Goal: Task Accomplishment & Management: Manage account settings

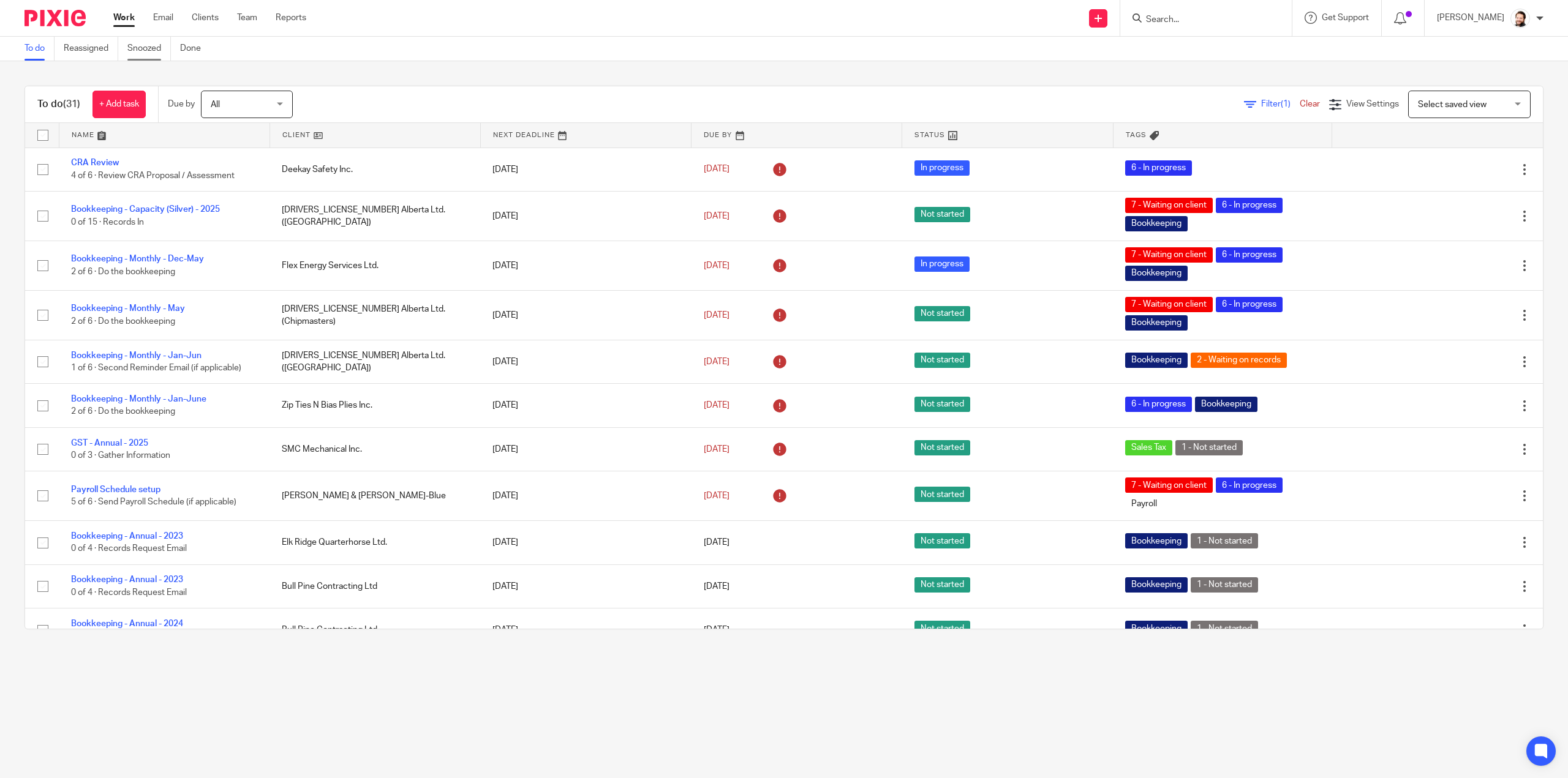
click at [160, 49] on link "Snoozed" at bounding box center [149, 48] width 44 height 24
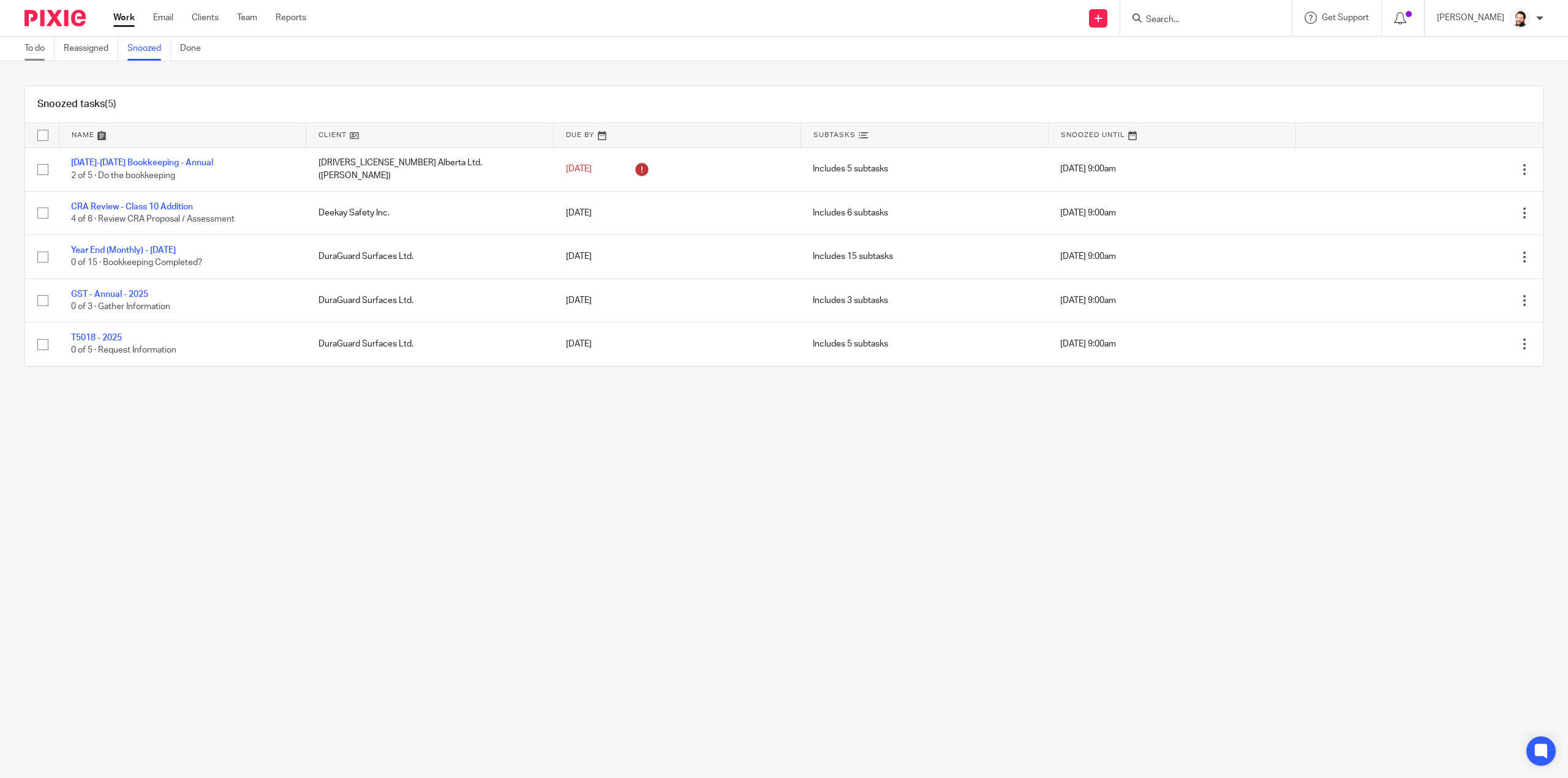
click at [38, 55] on link "To do" at bounding box center [40, 48] width 30 height 24
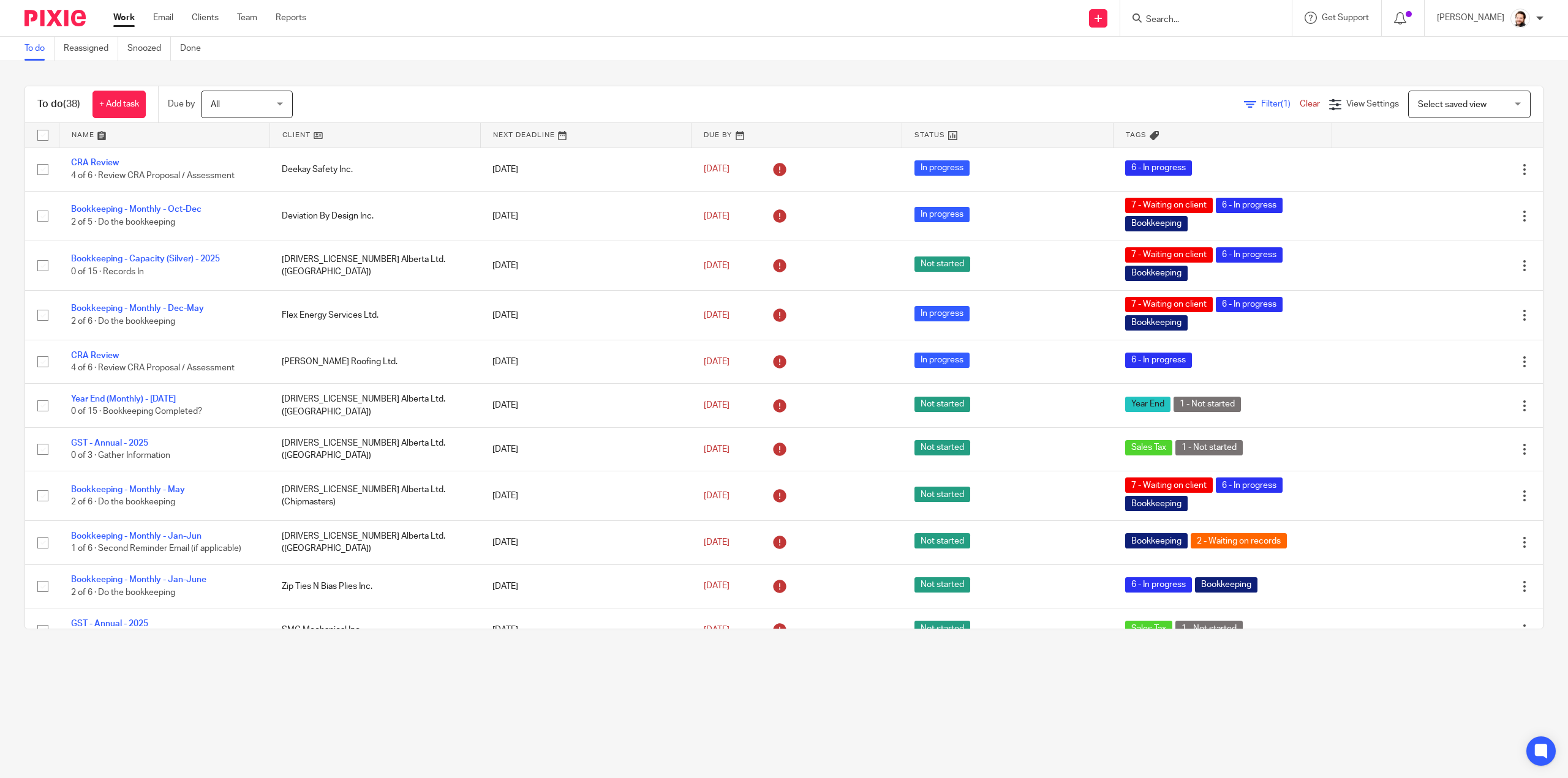
click at [1261, 100] on span "Filter (1)" at bounding box center [1280, 104] width 39 height 9
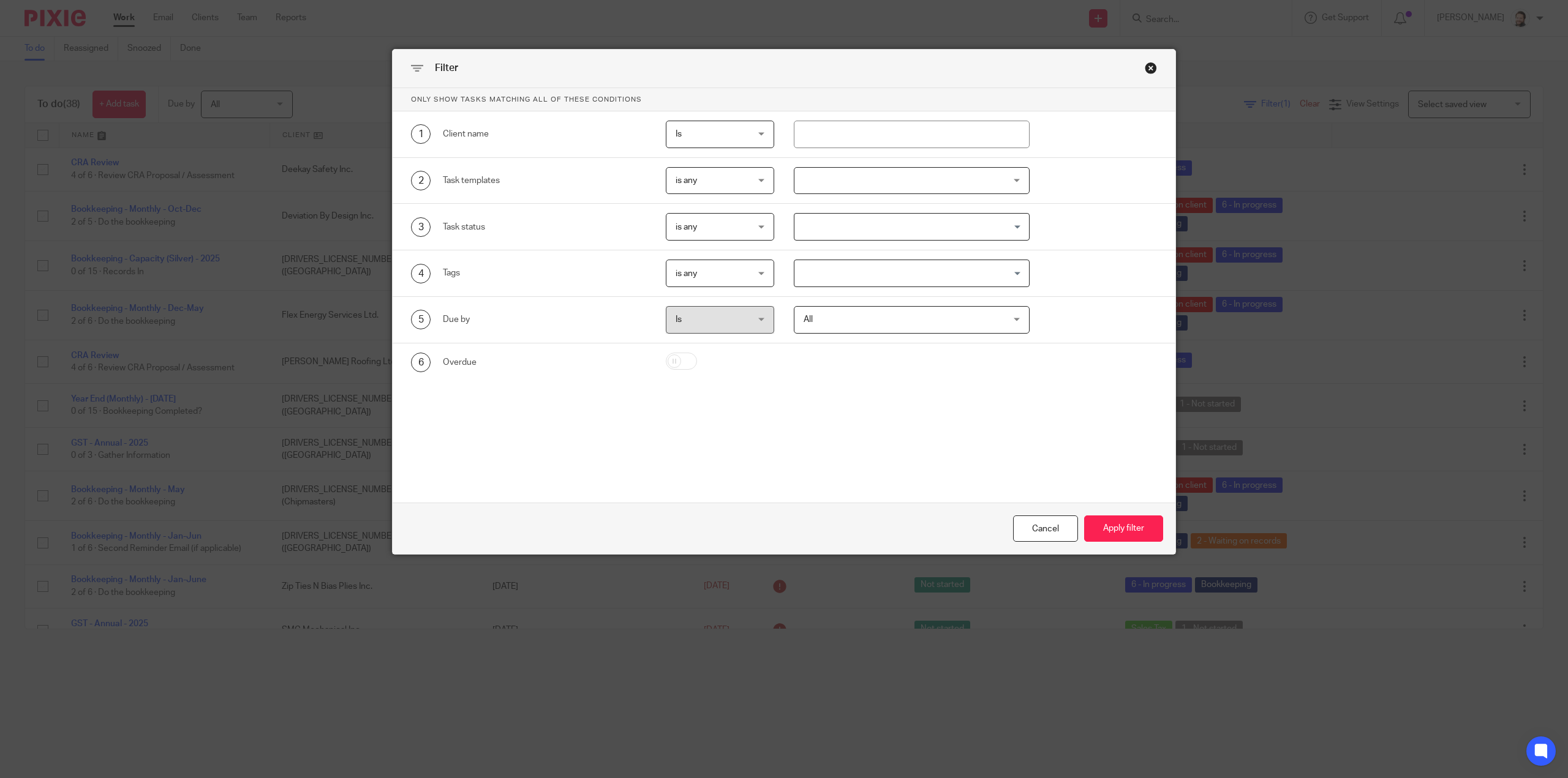
click at [727, 183] on span "is any" at bounding box center [714, 181] width 78 height 25
drag, startPoint x: 706, startPoint y: 238, endPoint x: 810, endPoint y: 182, distance: 118.1
click at [713, 233] on li "is none" at bounding box center [715, 231] width 107 height 25
click at [836, 172] on div at bounding box center [912, 181] width 236 height 28
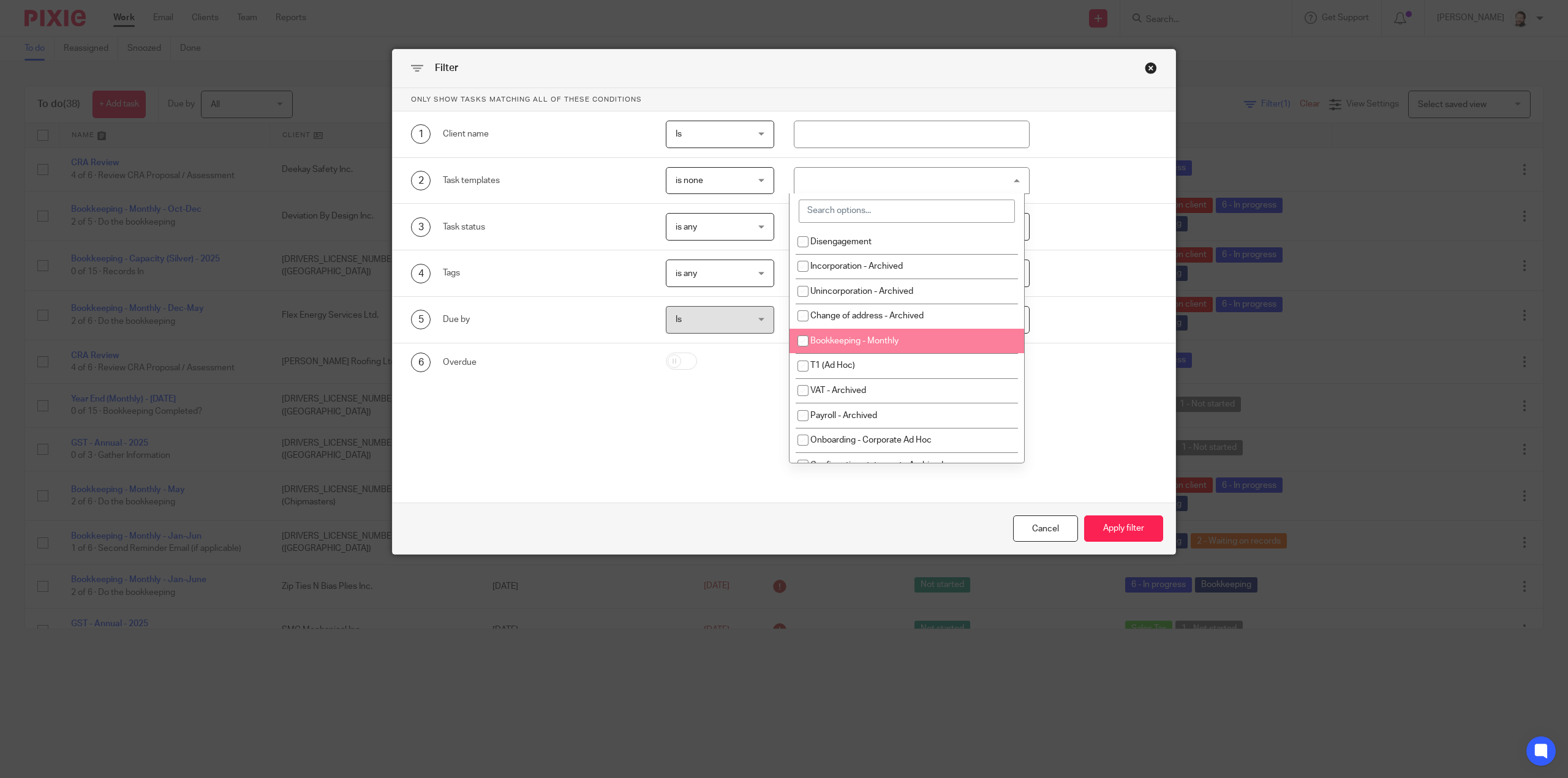
click at [840, 339] on span "Bookkeeping - Monthly" at bounding box center [854, 341] width 88 height 9
checkbox input "true"
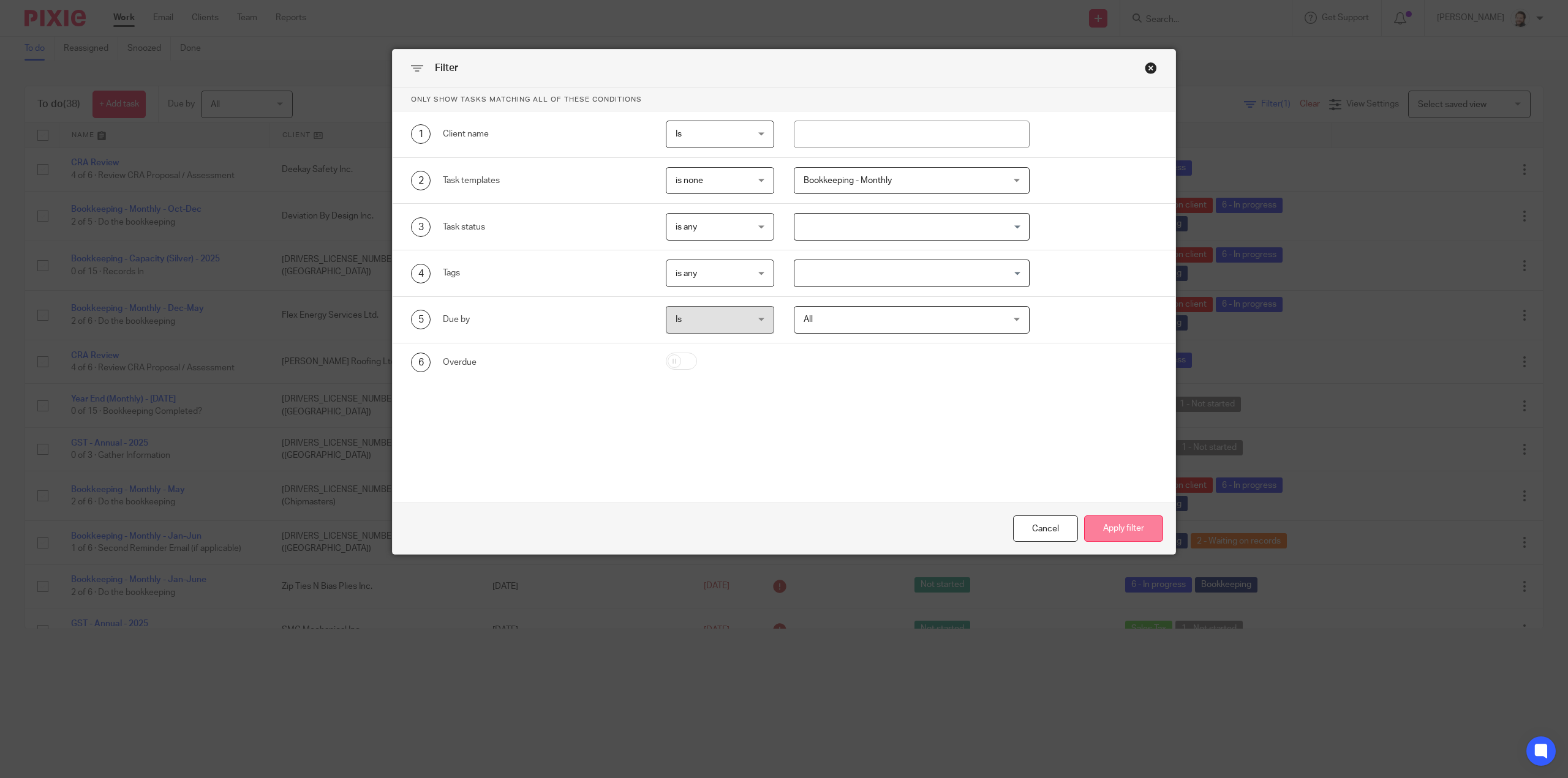
click at [1122, 528] on button "Apply filter" at bounding box center [1124, 528] width 79 height 26
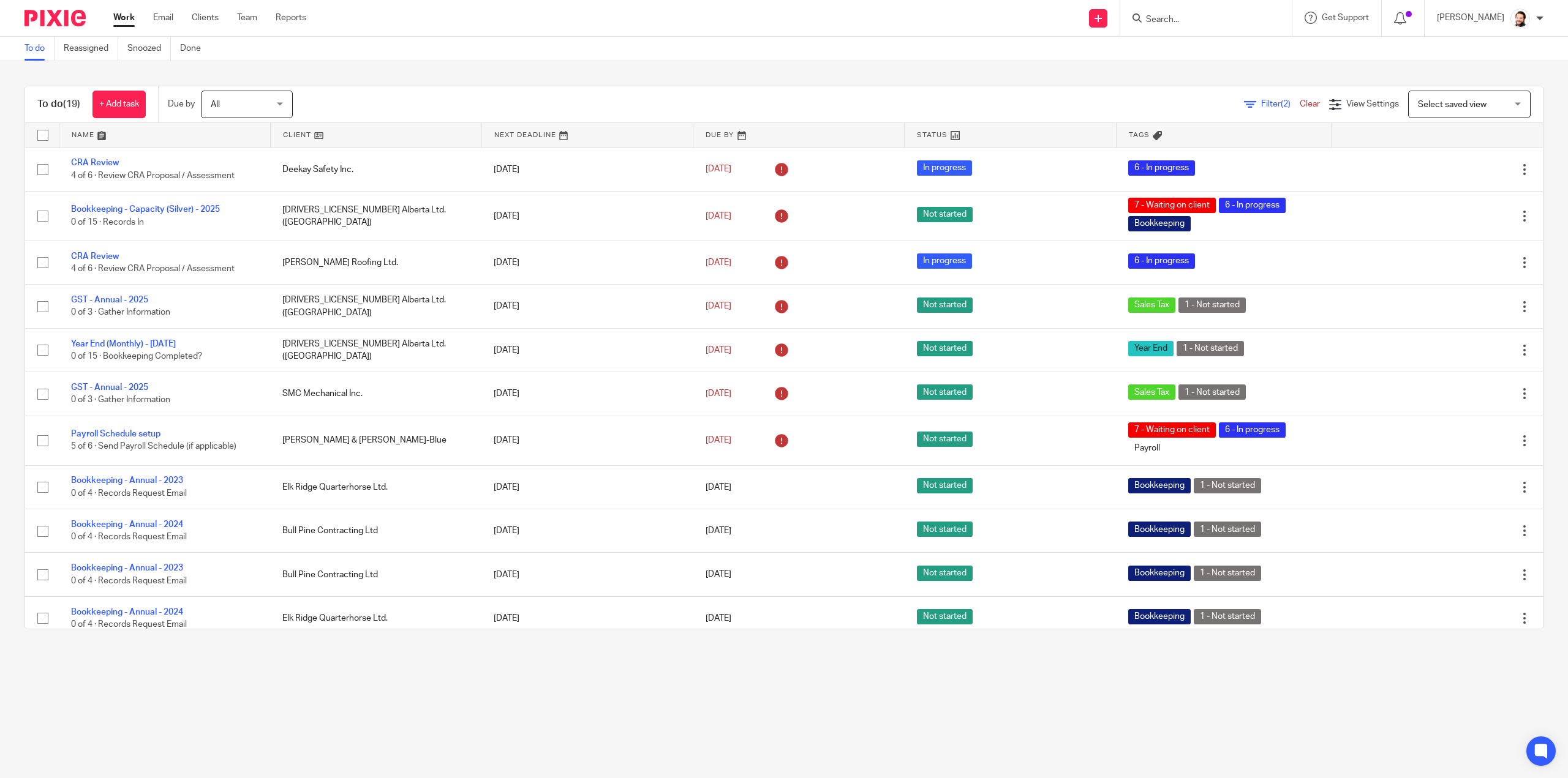
drag, startPoint x: 305, startPoint y: 136, endPoint x: 316, endPoint y: 84, distance: 53.2
click at [317, 83] on div "To do (19) + Add task Due by All All Today Tomorrow This week Next week This mo…" at bounding box center [784, 357] width 1568 height 593
click at [291, 133] on link at bounding box center [377, 135] width 211 height 25
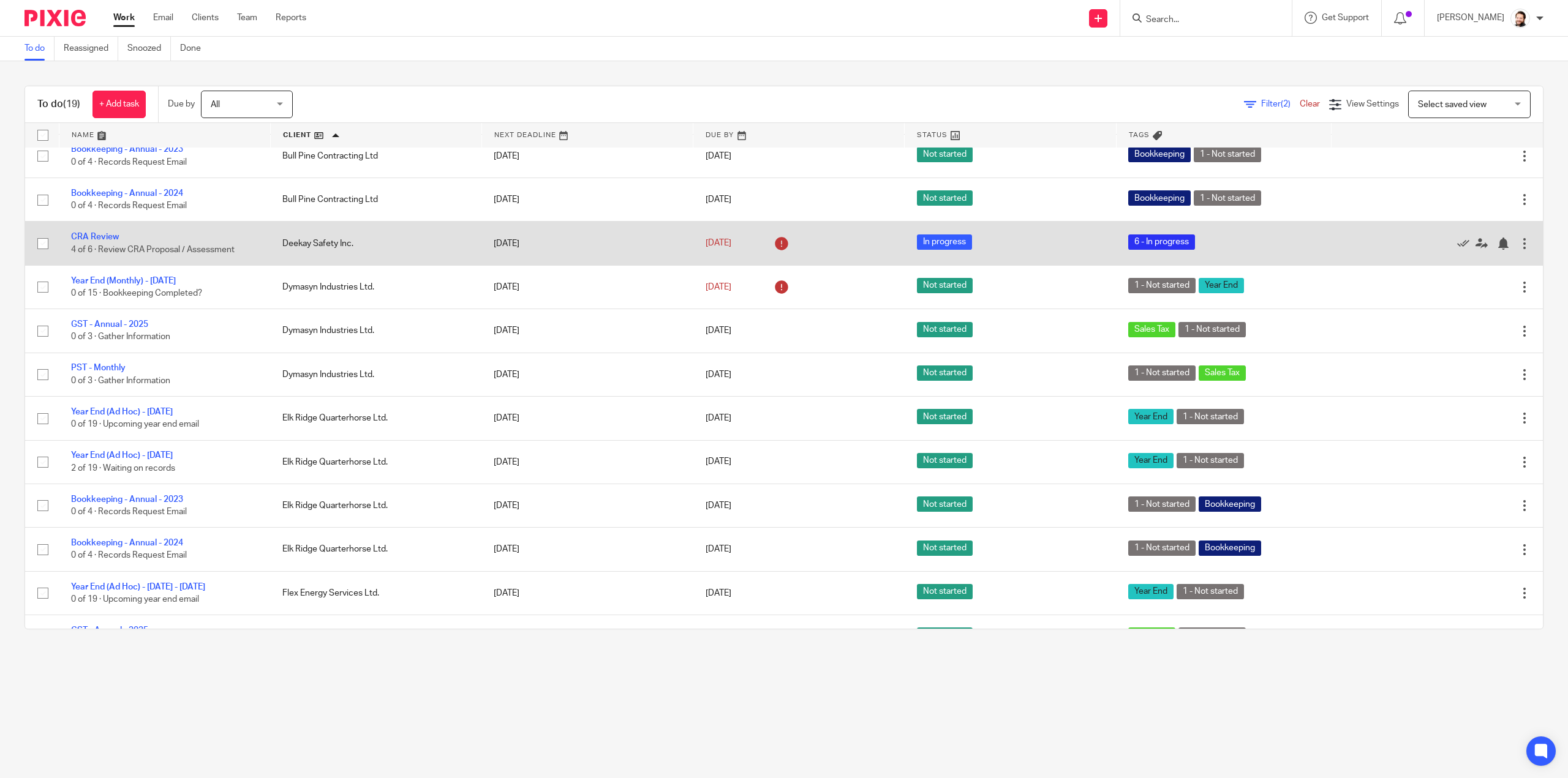
scroll to position [357, 0]
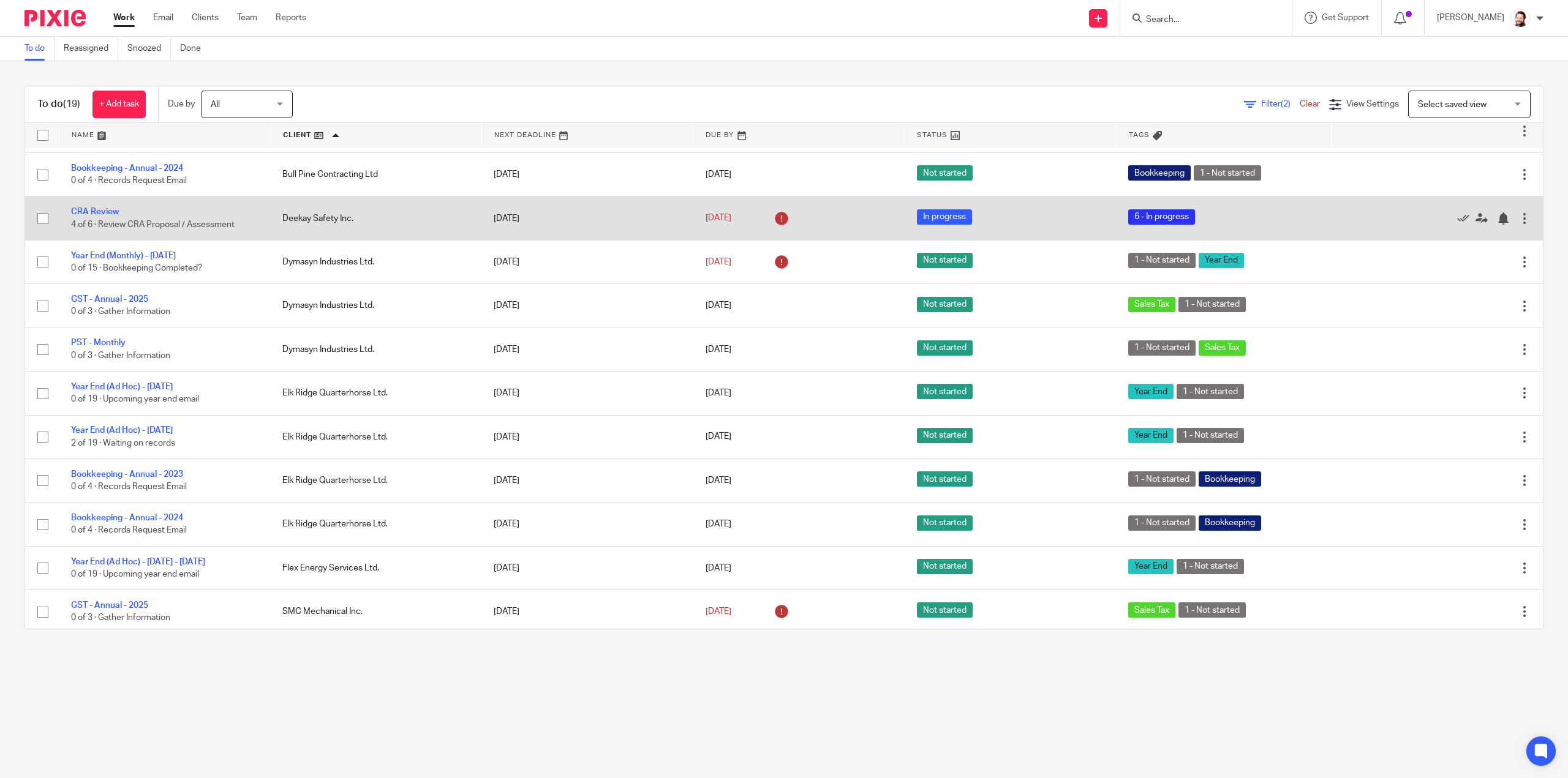
click at [1468, 212] on div at bounding box center [1431, 217] width 174 height 12
click at [1497, 215] on div at bounding box center [1503, 218] width 12 height 12
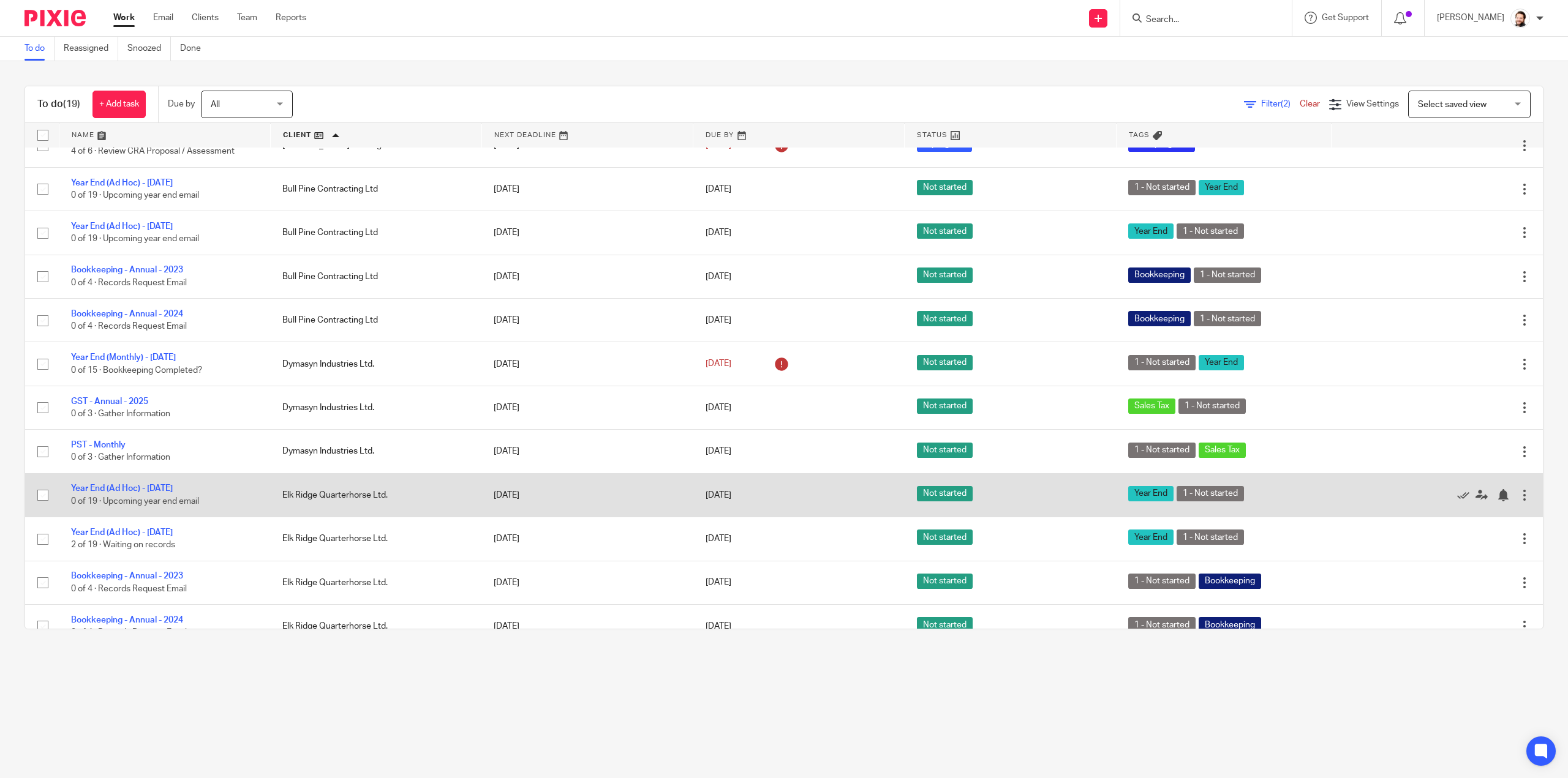
scroll to position [314, 0]
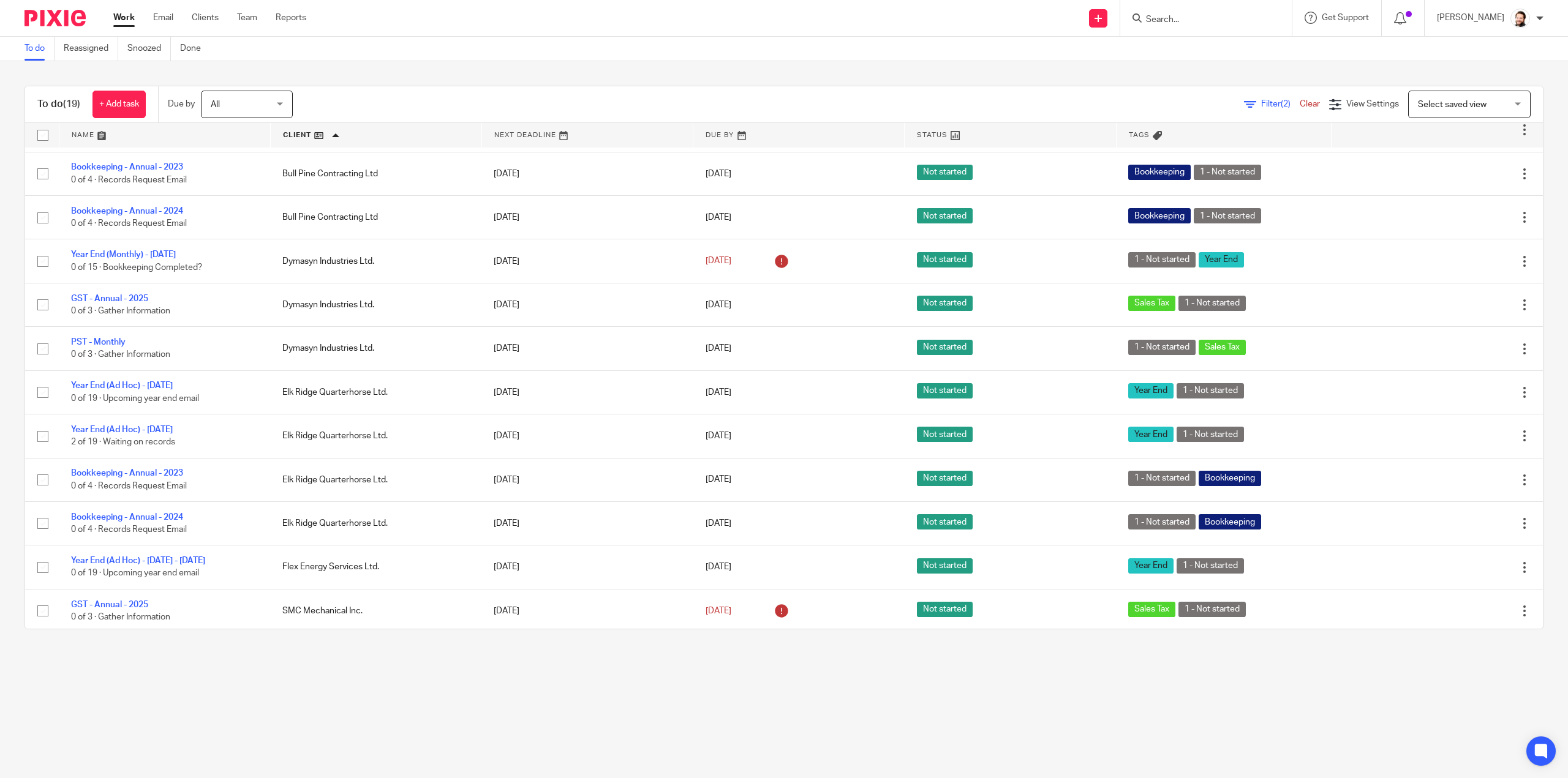
click at [1179, 20] on input "Search" at bounding box center [1199, 21] width 110 height 11
type input "smc"
click at [1214, 56] on link at bounding box center [1274, 58] width 263 height 38
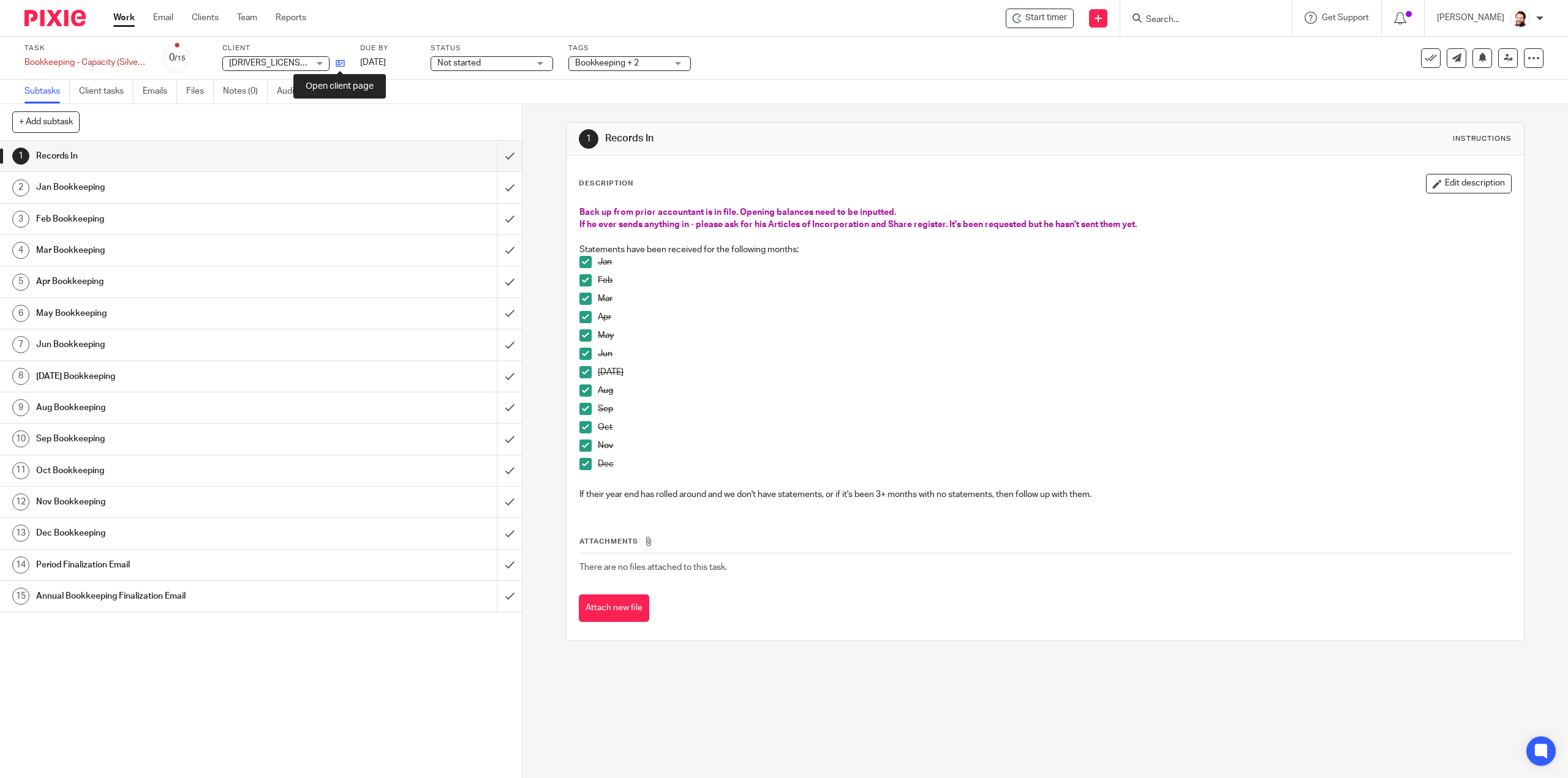
click at [335, 62] on icon at bounding box center [340, 63] width 10 height 10
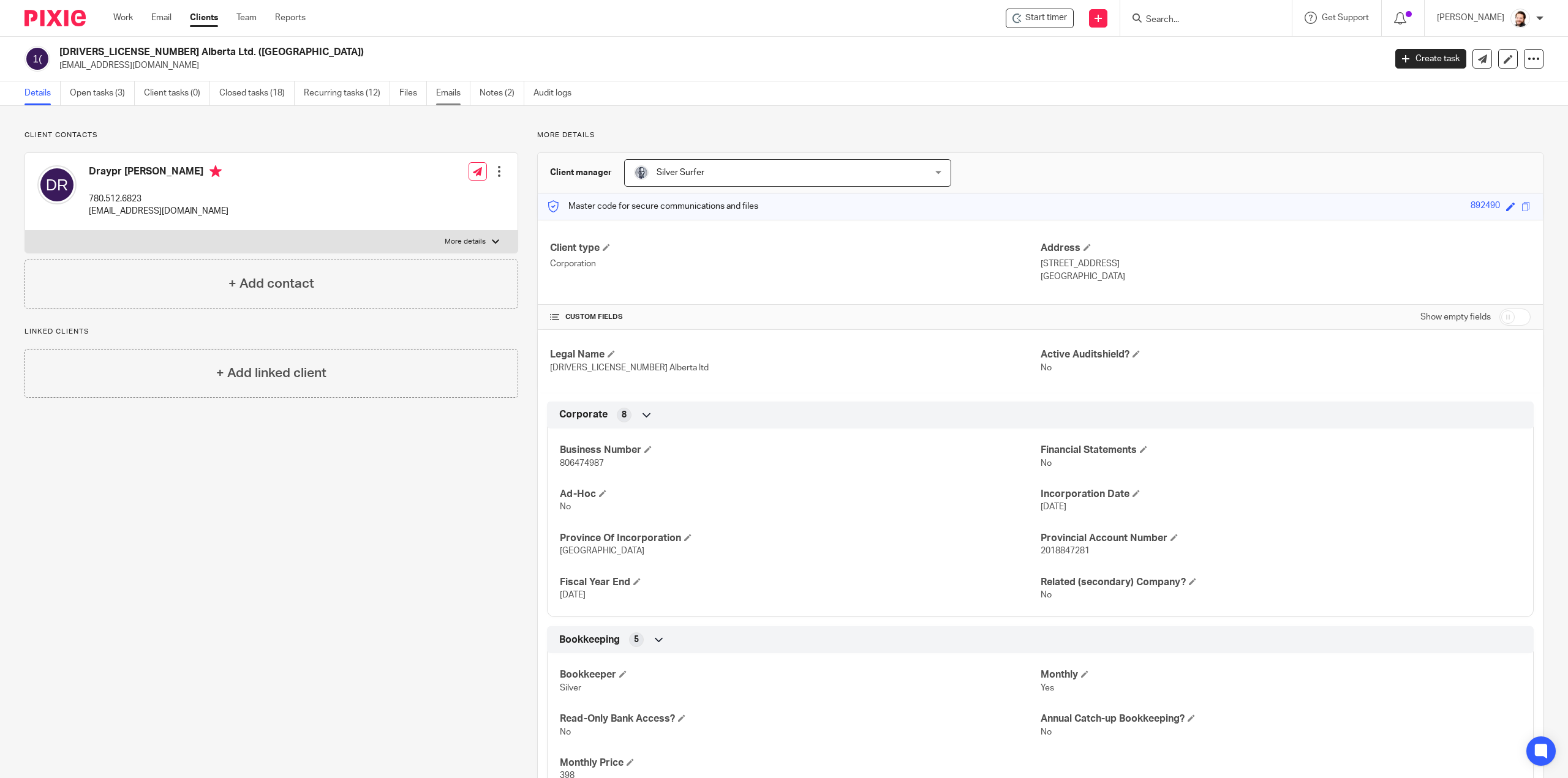
click at [445, 96] on link "Emails" at bounding box center [453, 93] width 34 height 24
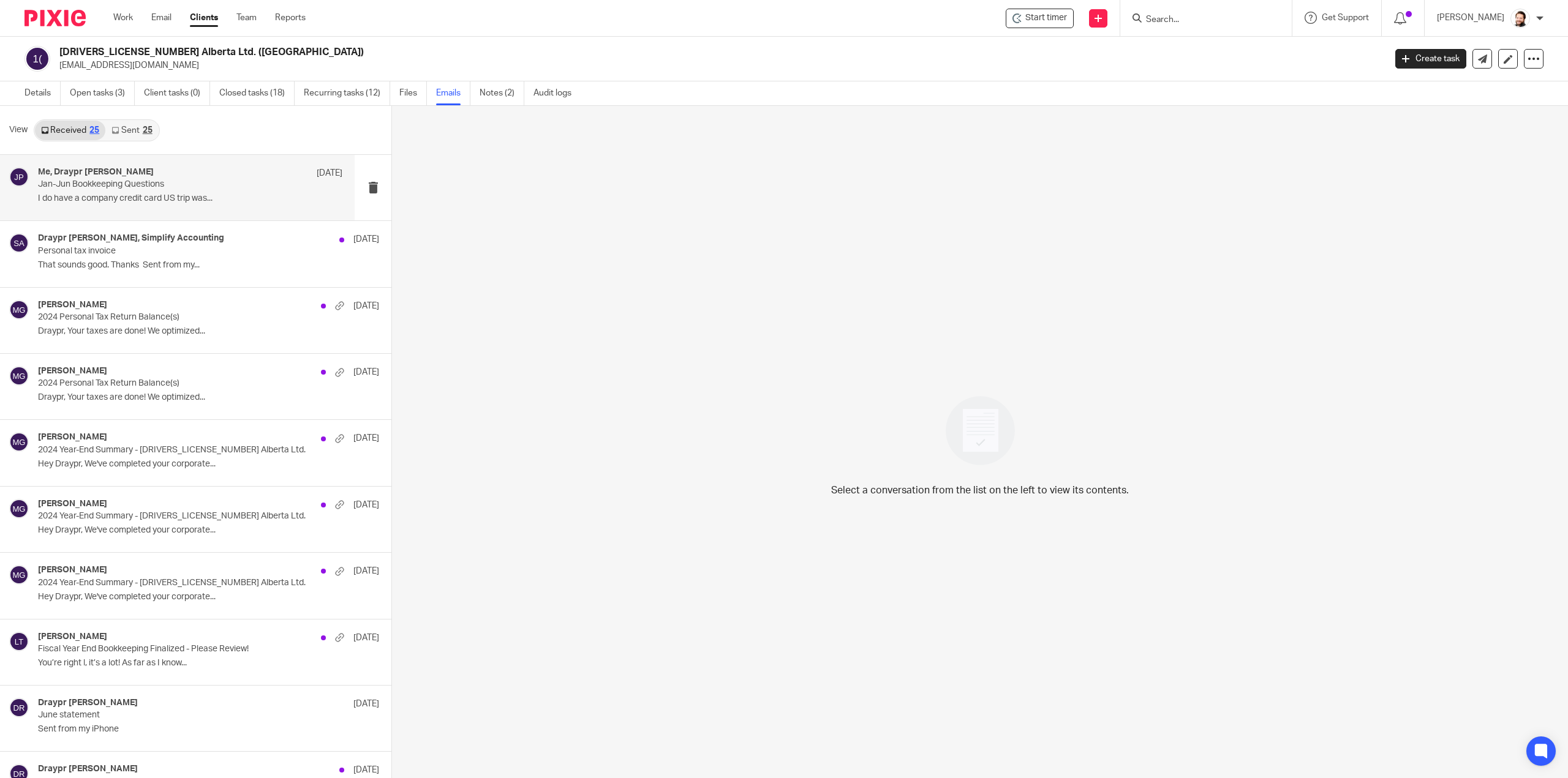
click at [104, 185] on p "Jan-Jun Bookkeeping Questions" at bounding box center [160, 184] width 244 height 10
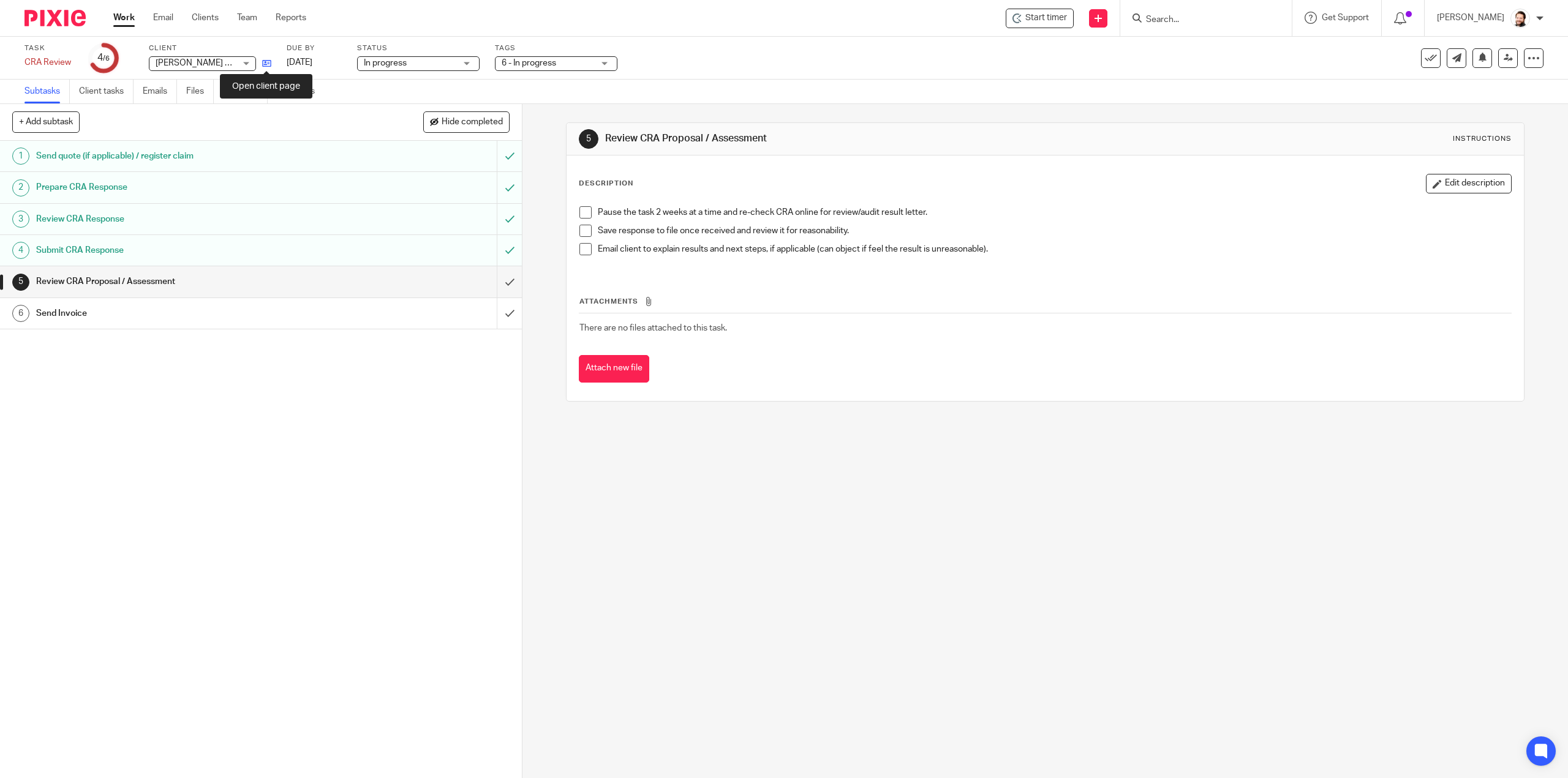
click at [268, 67] on icon at bounding box center [267, 63] width 10 height 10
click at [1478, 55] on button at bounding box center [1482, 58] width 20 height 20
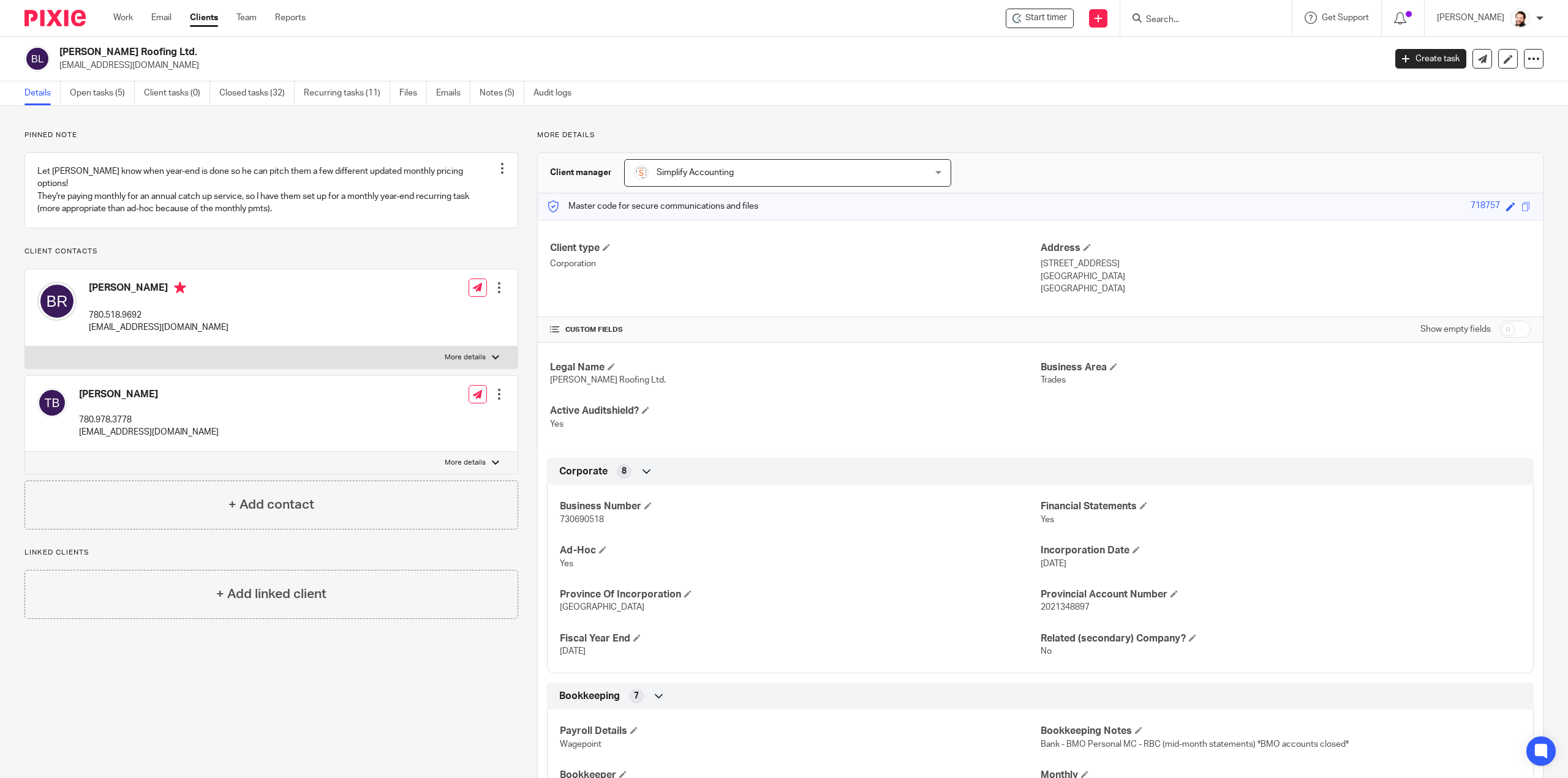
click at [570, 518] on span "730690518" at bounding box center [582, 520] width 44 height 9
copy span "730690518"
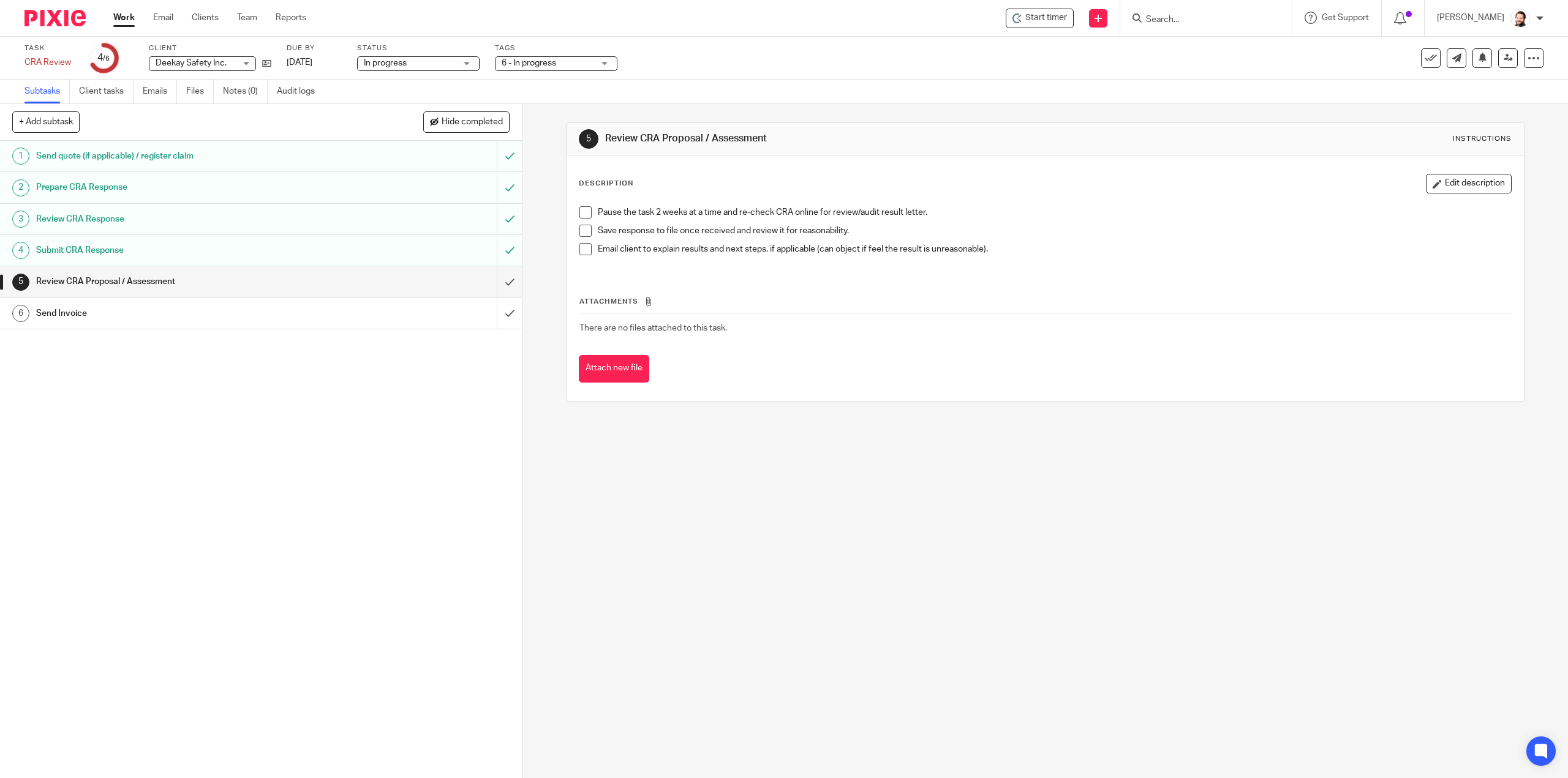
click at [268, 93] on ul "Subtasks Client tasks Emails Files Notes (0) Audit logs" at bounding box center [178, 91] width 308 height 24
click at [298, 91] on link "Audit logs" at bounding box center [300, 91] width 48 height 24
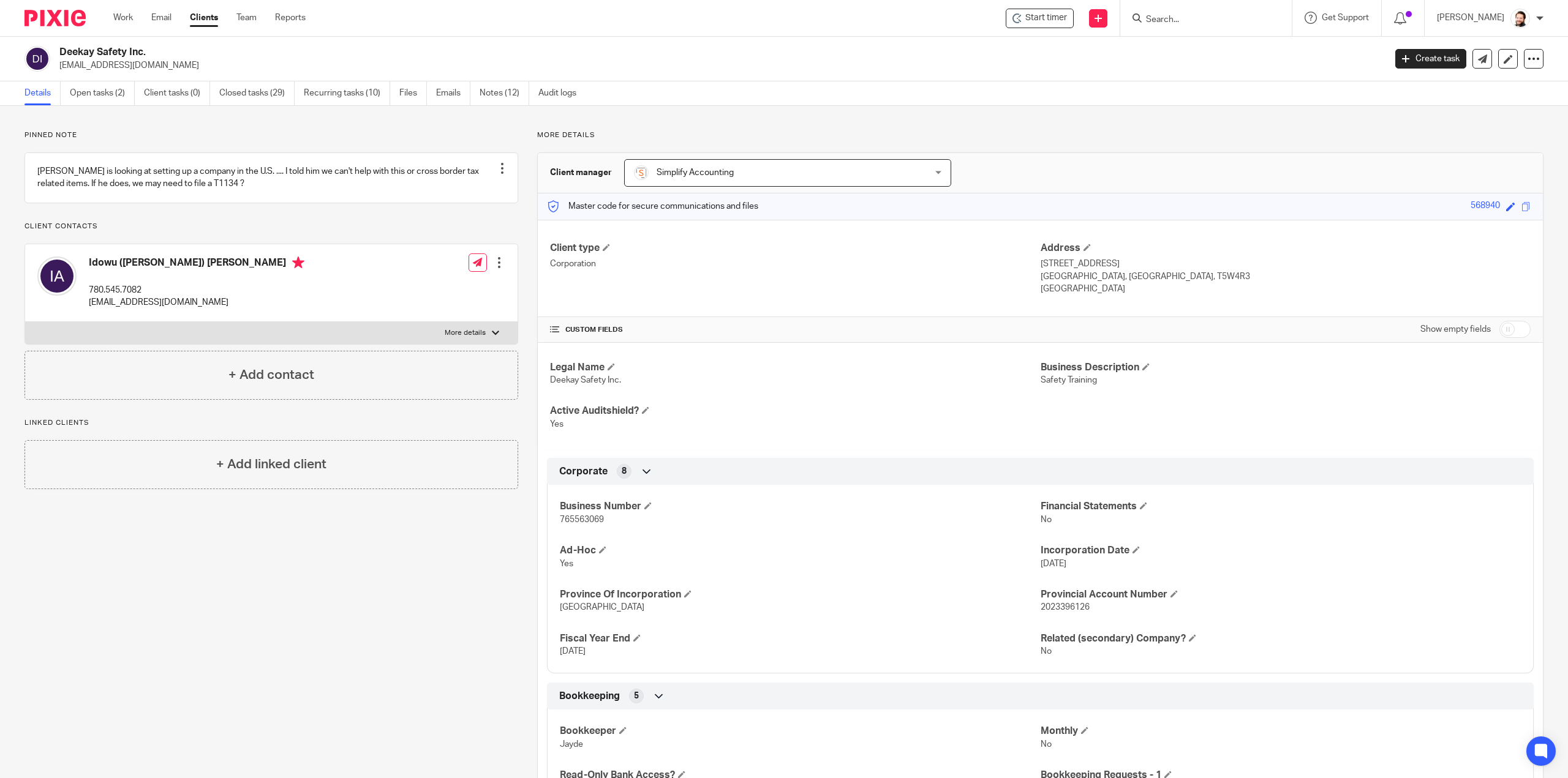
click at [586, 517] on span "765563069" at bounding box center [582, 520] width 44 height 9
copy span "765563069"
click at [270, 344] on label "More details" at bounding box center [271, 333] width 492 height 22
click at [25, 322] on input "More details" at bounding box center [25, 322] width 1 height 1
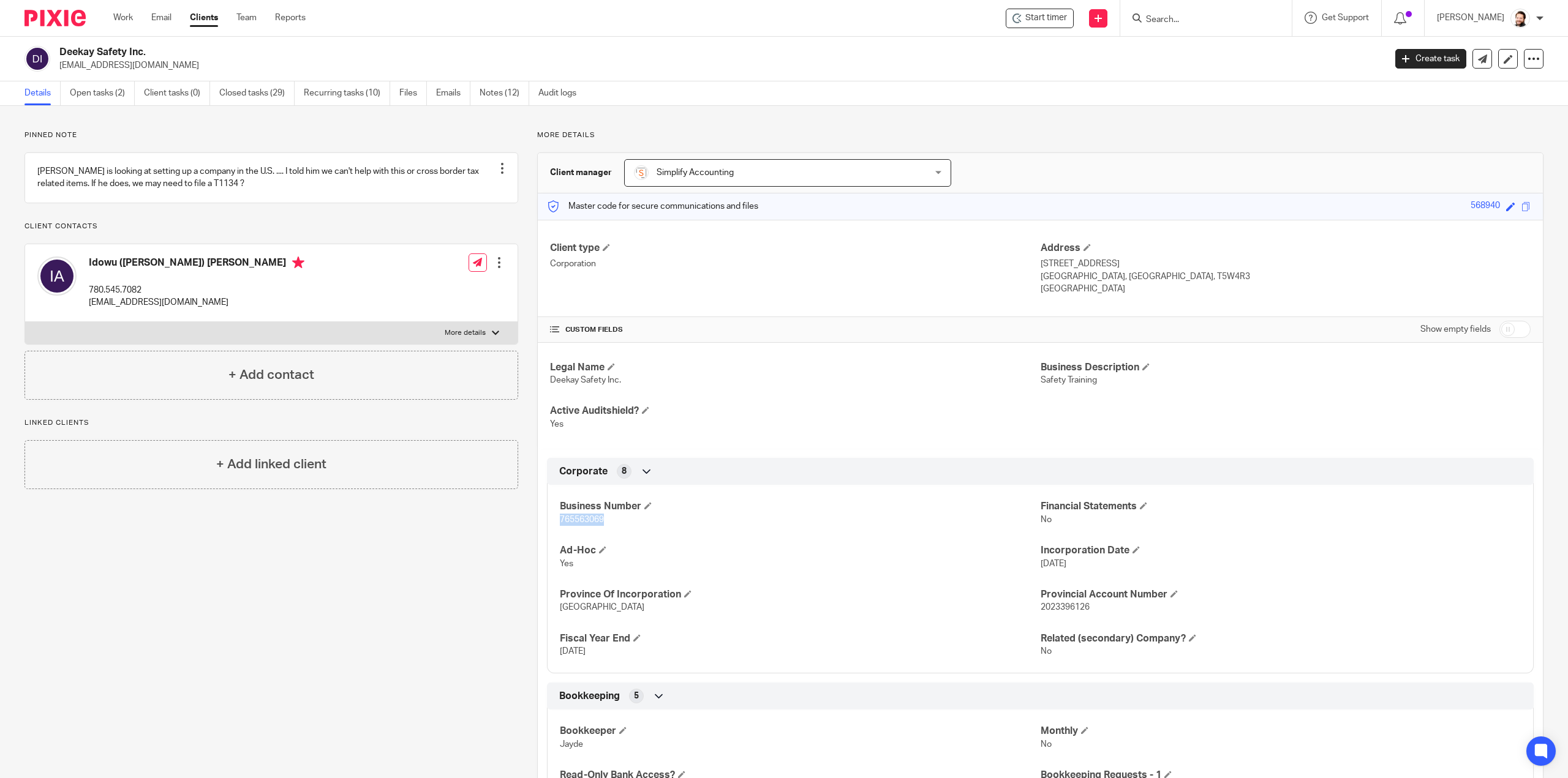
checkbox input "true"
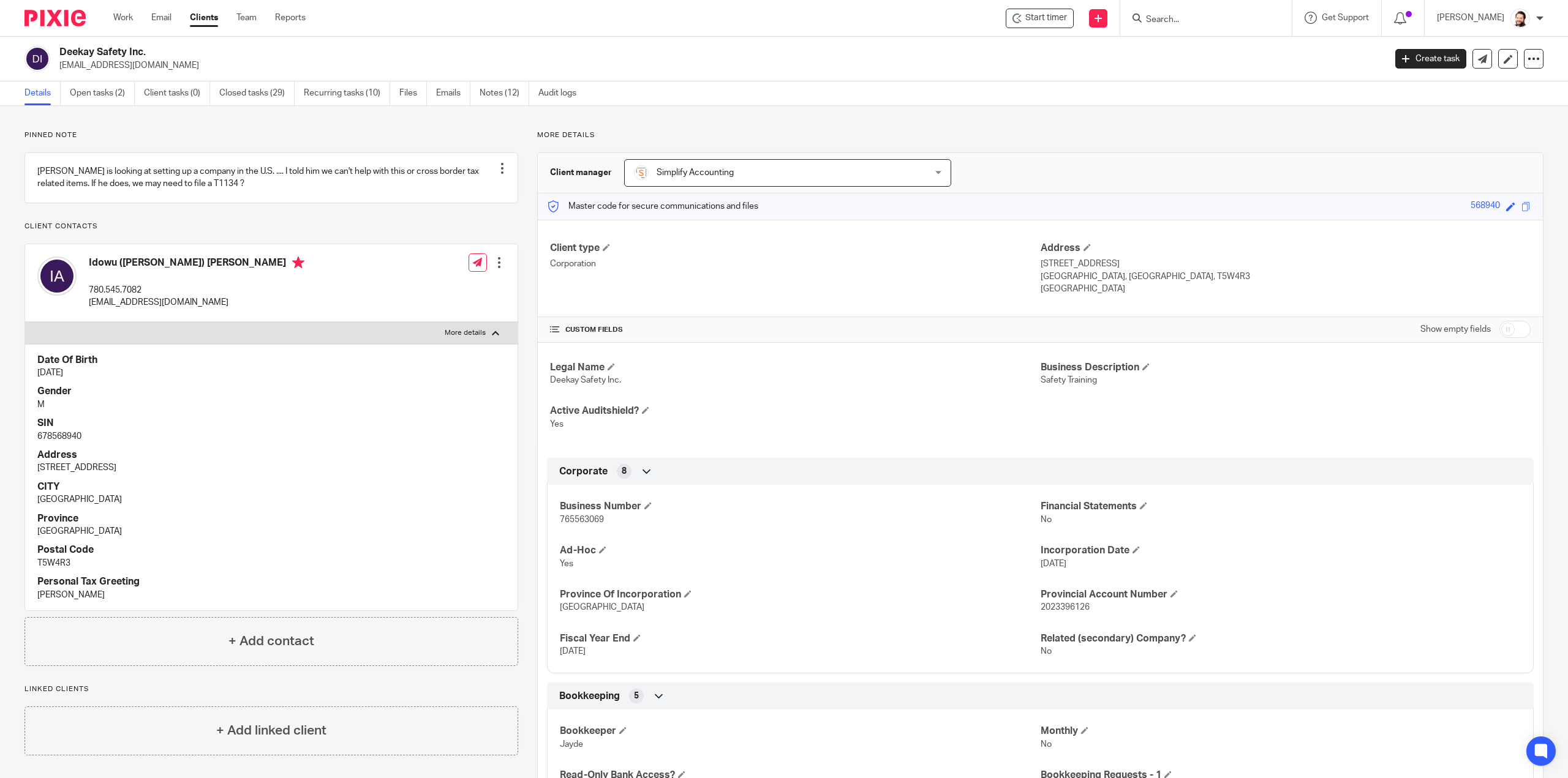
click at [71, 443] on p "678568940" at bounding box center [271, 436] width 468 height 12
copy p "678568940"
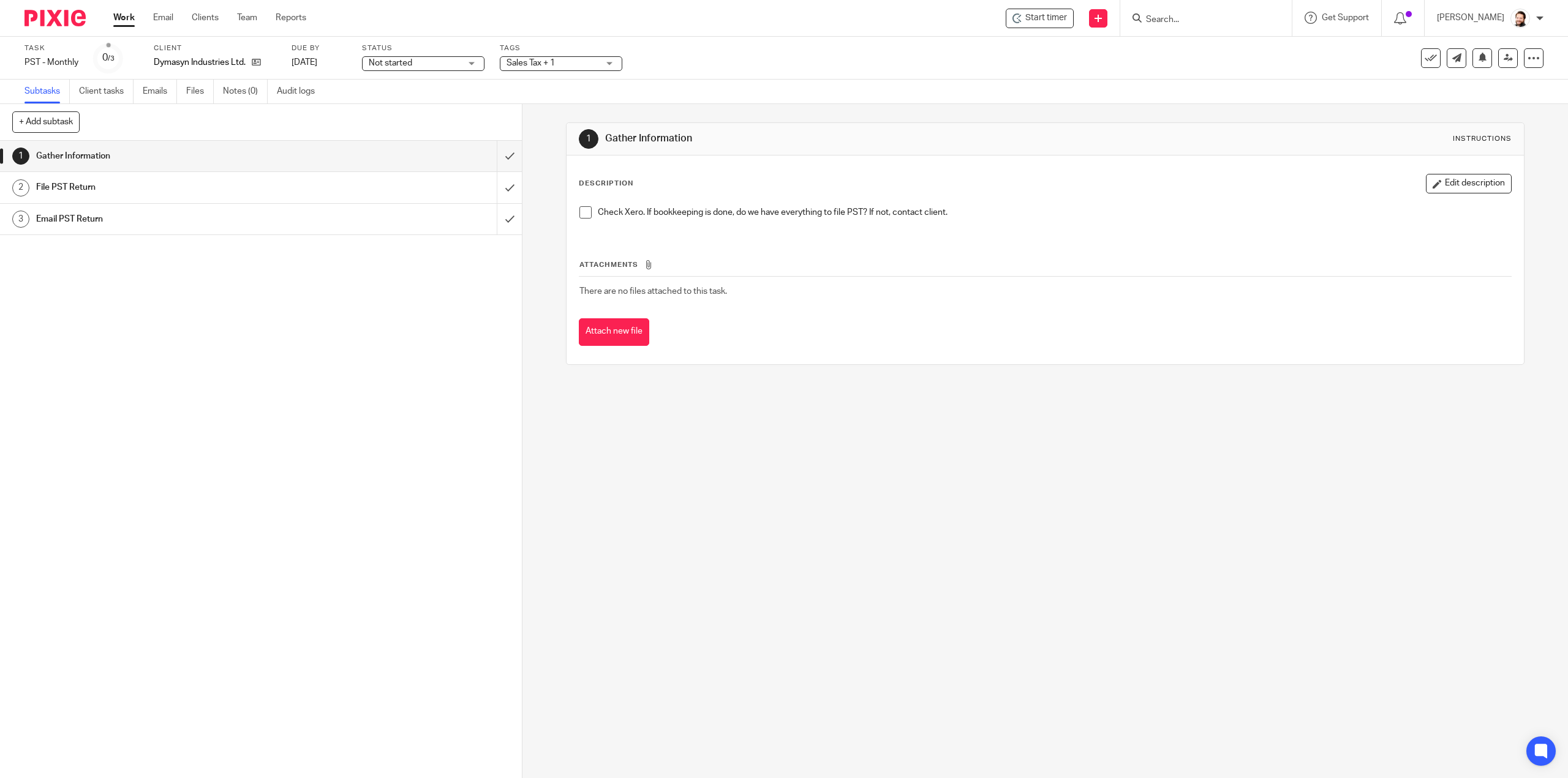
click at [579, 212] on span at bounding box center [585, 212] width 12 height 12
click at [551, 68] on div "Sales Tax + 1" at bounding box center [561, 63] width 123 height 15
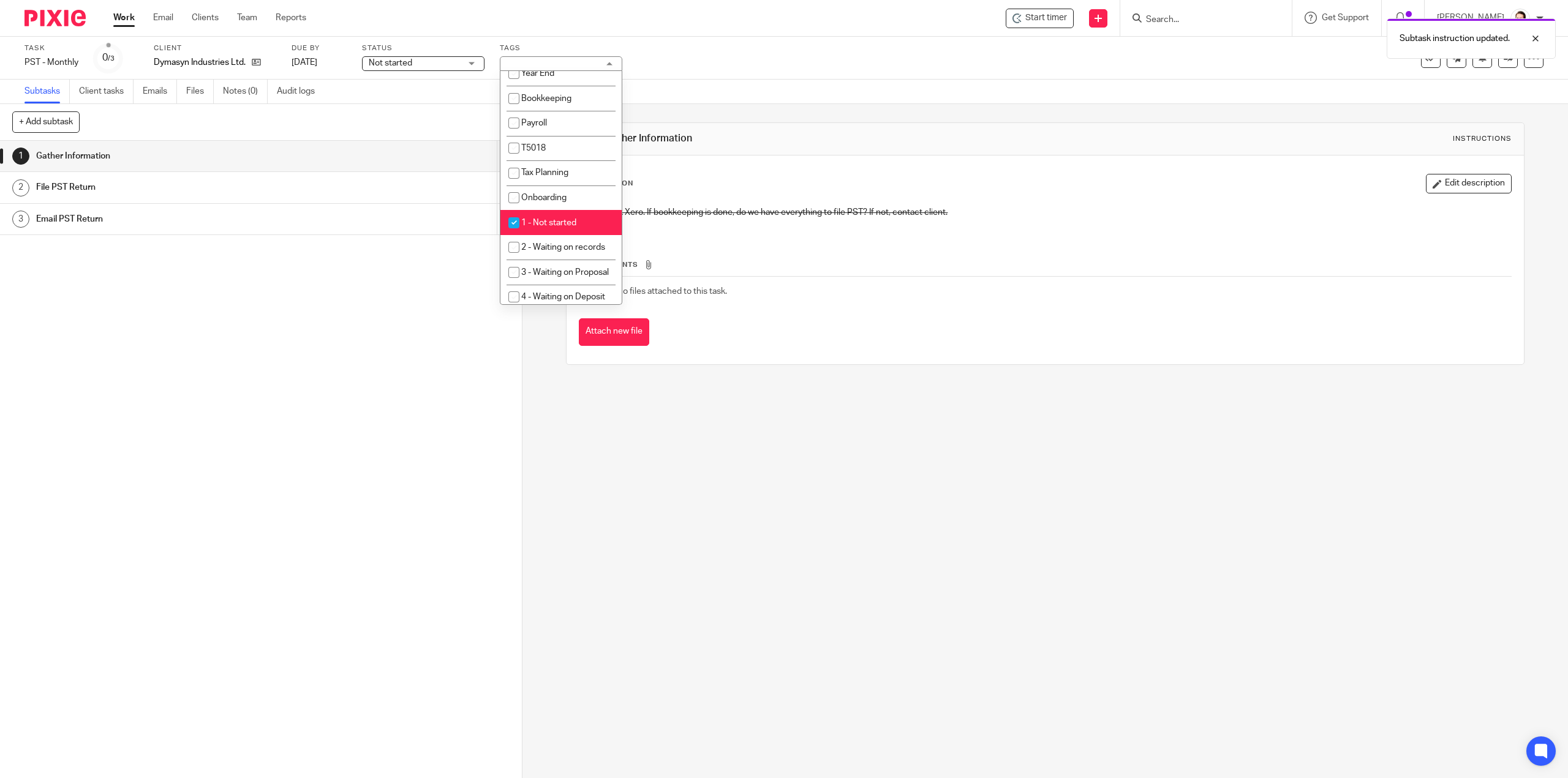
click at [547, 214] on li "1 - Not started" at bounding box center [560, 223] width 121 height 25
checkbox input "false"
click at [545, 237] on li "6 - In progress" at bounding box center [560, 224] width 121 height 25
checkbox input "true"
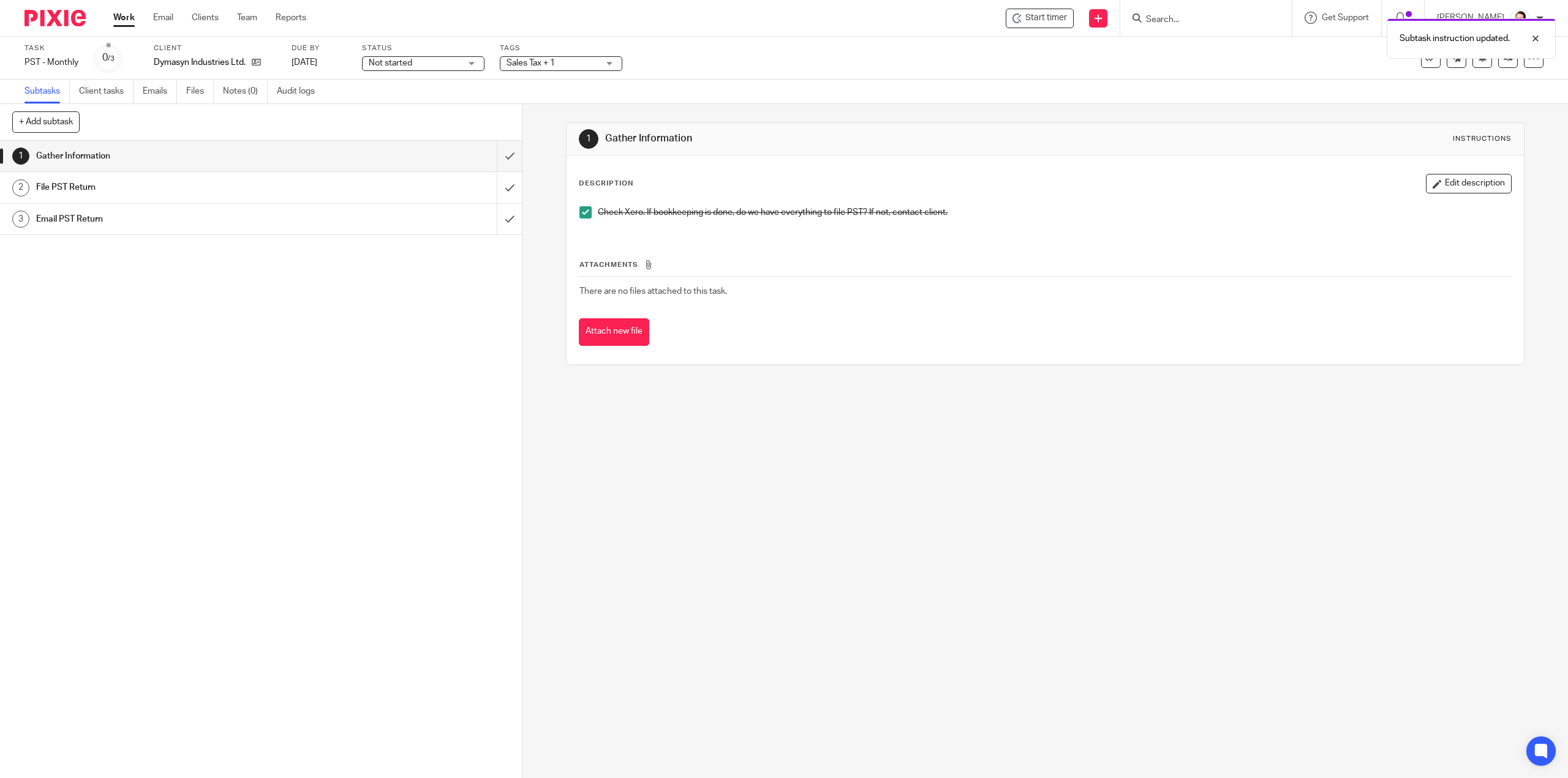
drag, startPoint x: 331, startPoint y: 317, endPoint x: 409, endPoint y: 250, distance: 102.8
click at [337, 308] on div "1 Gather Information 2 File PST Return 3 Email PST Return" at bounding box center [261, 460] width 522 height 637
click at [499, 146] on input "submit" at bounding box center [261, 156] width 522 height 31
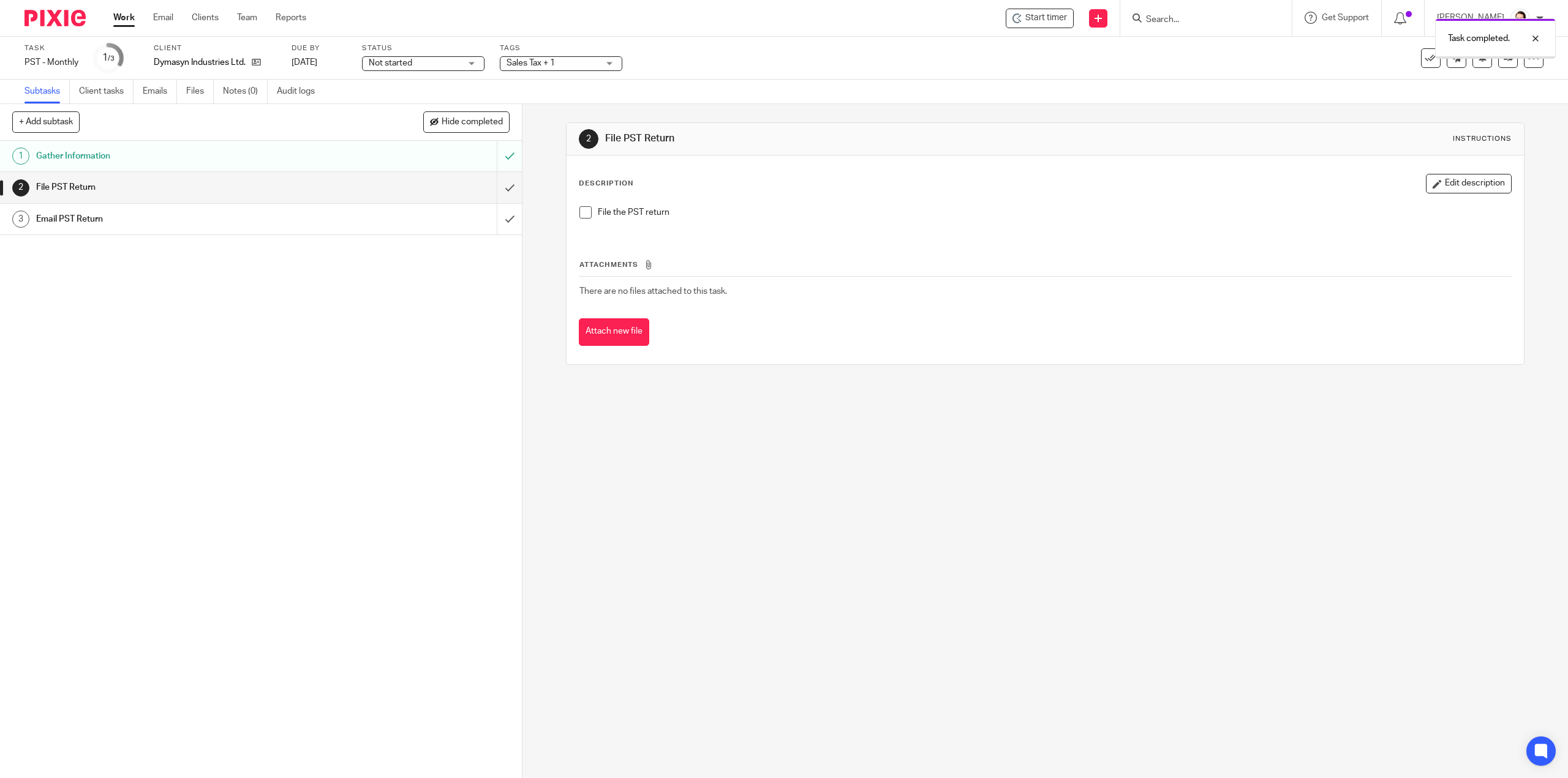
click at [581, 211] on span at bounding box center [585, 212] width 12 height 12
click at [498, 187] on input "submit" at bounding box center [261, 187] width 522 height 31
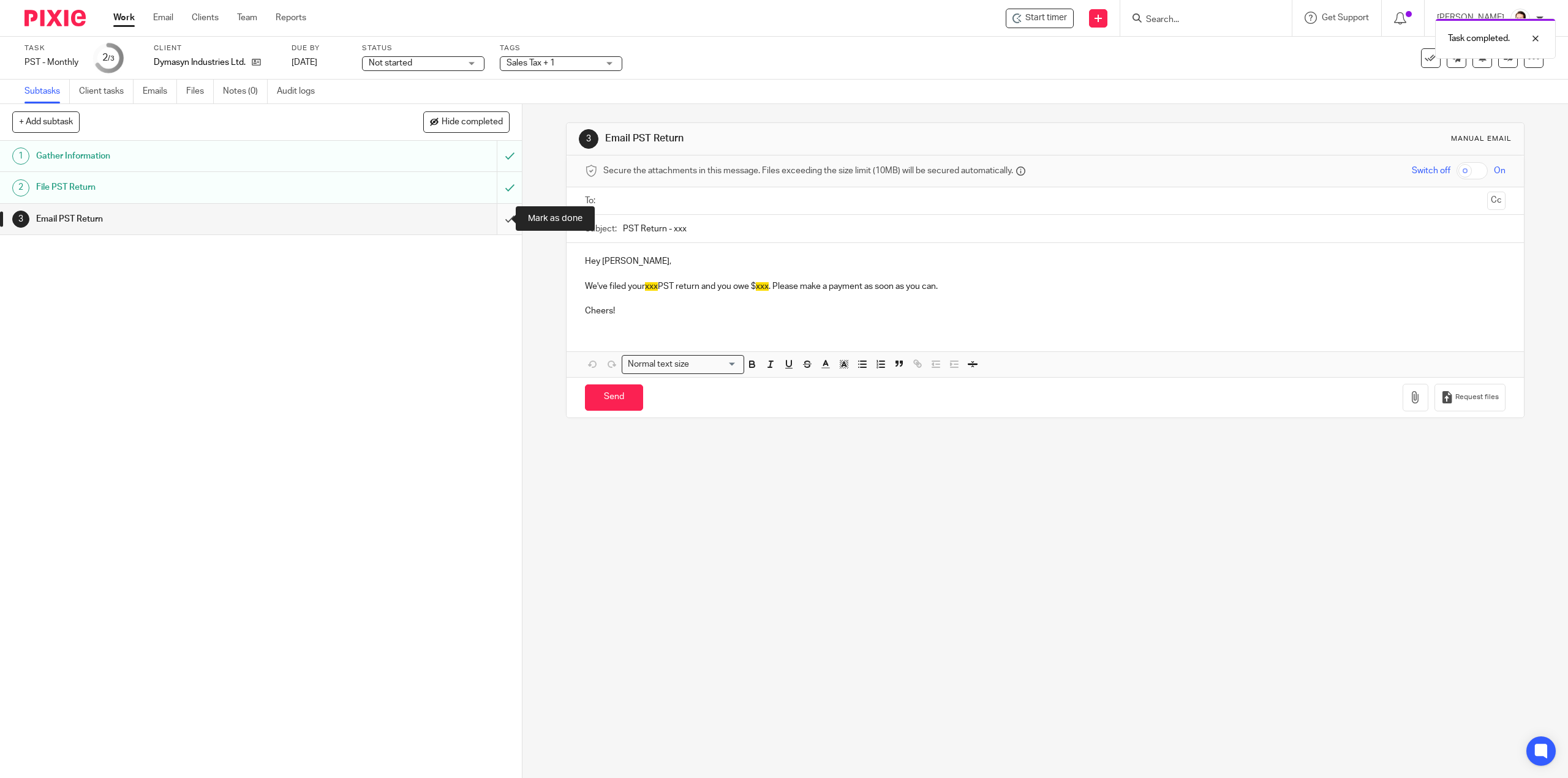
click at [499, 227] on input "submit" at bounding box center [261, 219] width 522 height 31
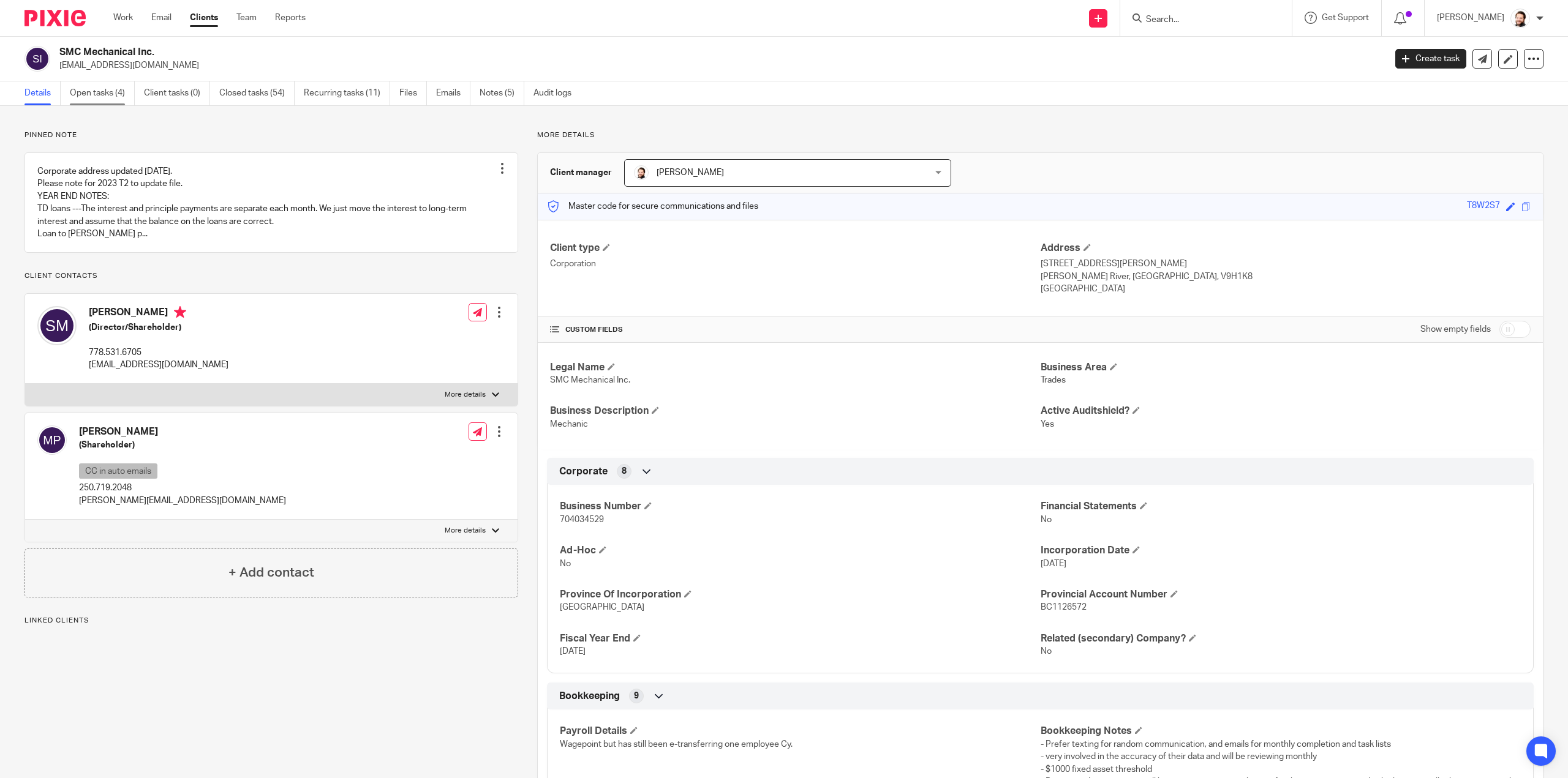
drag, startPoint x: 120, startPoint y: 93, endPoint x: 114, endPoint y: 98, distance: 7.8
click at [119, 93] on link "Open tasks (4)" at bounding box center [102, 93] width 65 height 24
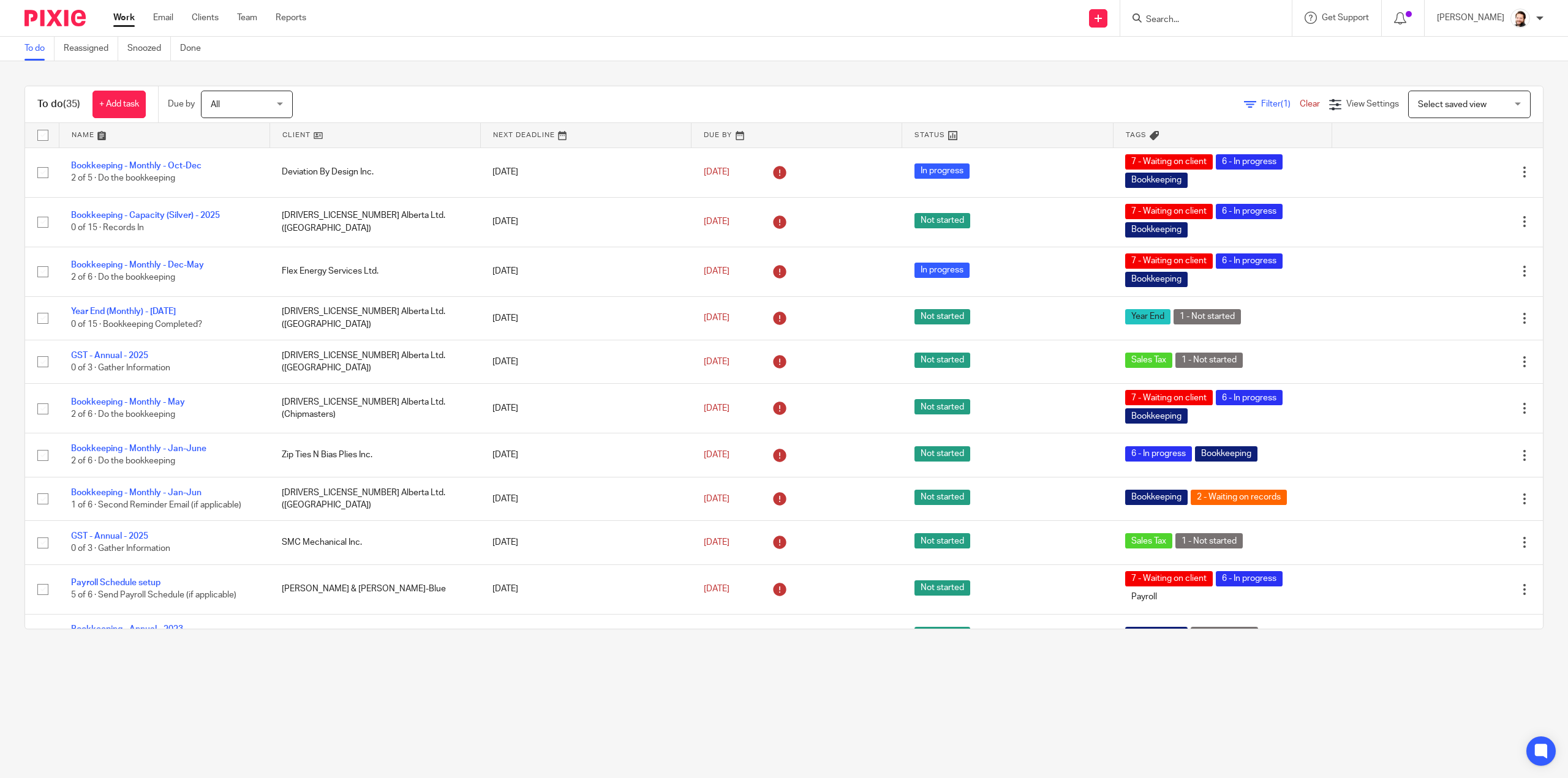
click at [1281, 108] on span "(1)" at bounding box center [1286, 104] width 10 height 9
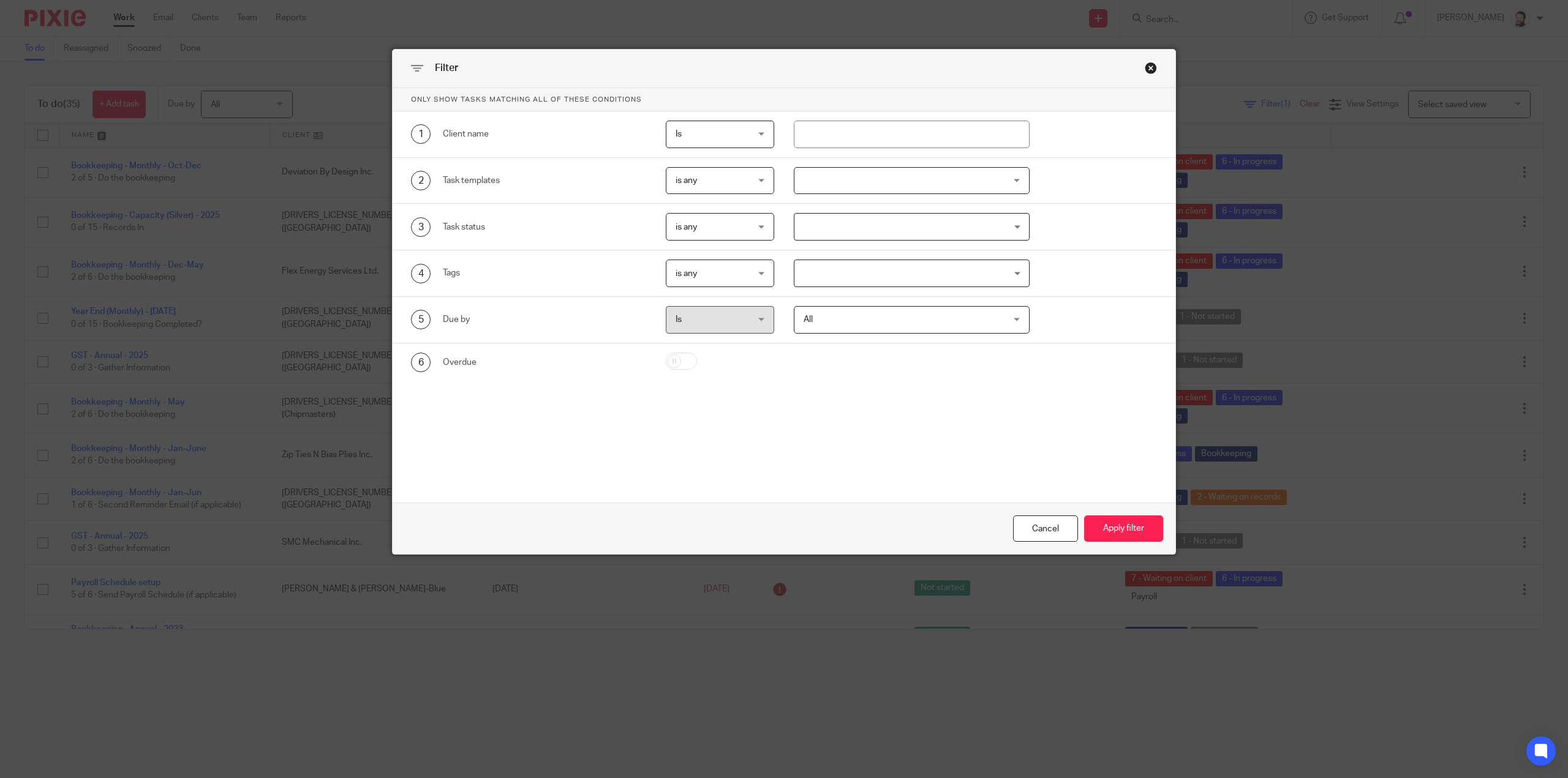
drag, startPoint x: 802, startPoint y: 187, endPoint x: 786, endPoint y: 182, distance: 16.8
click at [802, 187] on div at bounding box center [912, 181] width 236 height 28
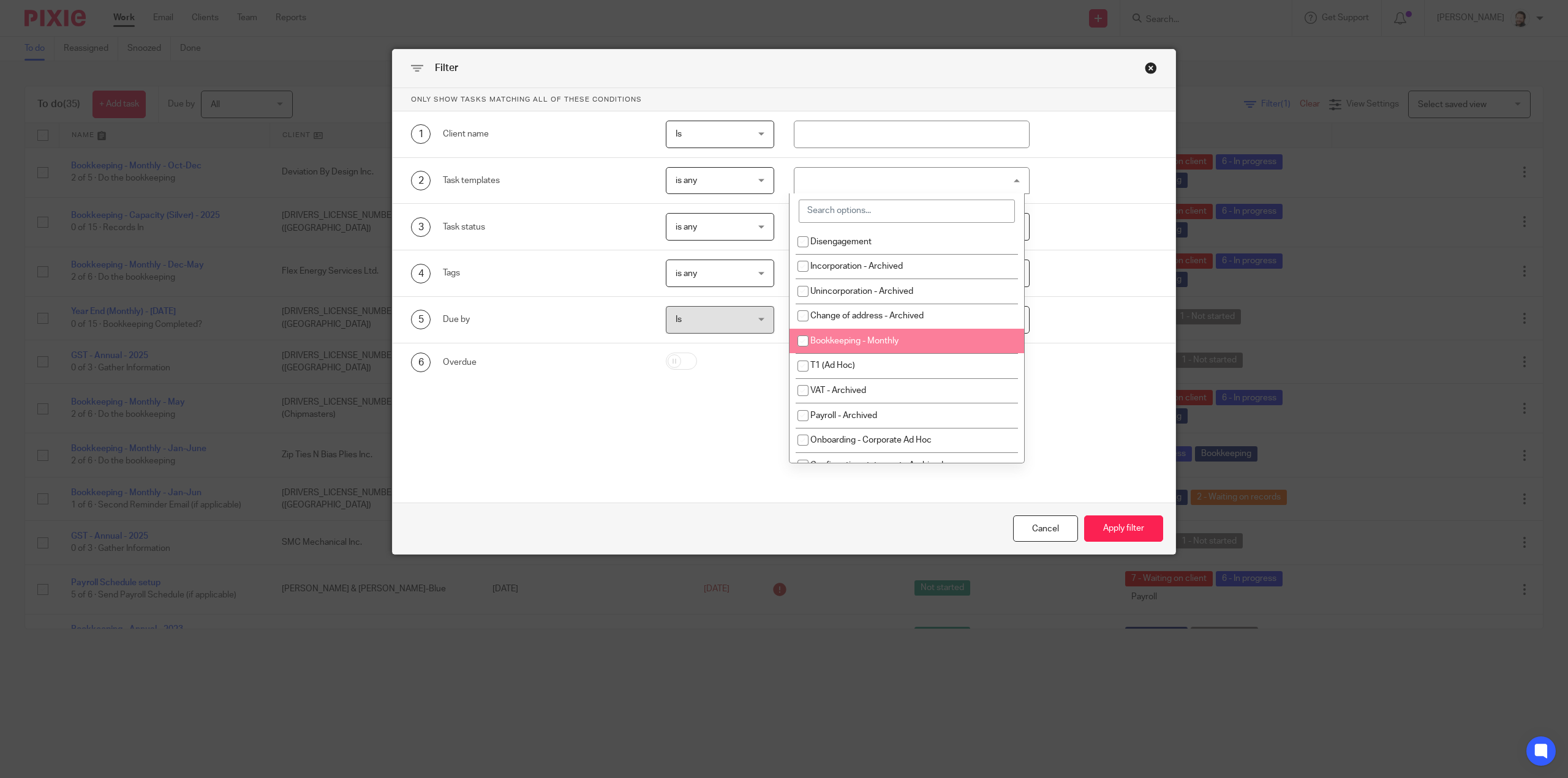
click at [871, 341] on span "Bookkeeping - Monthly" at bounding box center [854, 341] width 88 height 9
checkbox input "true"
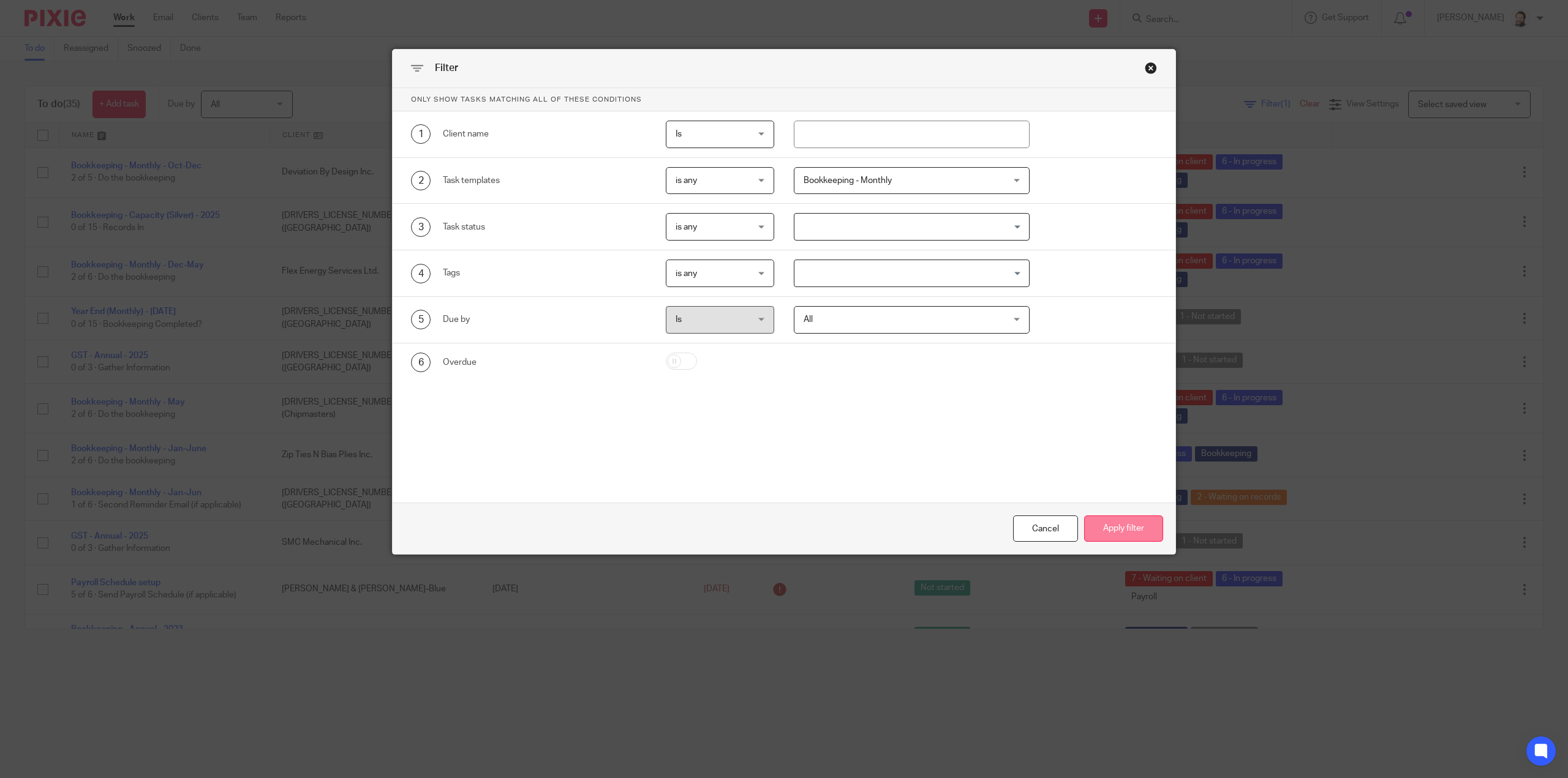
click at [1116, 527] on button "Apply filter" at bounding box center [1124, 528] width 79 height 26
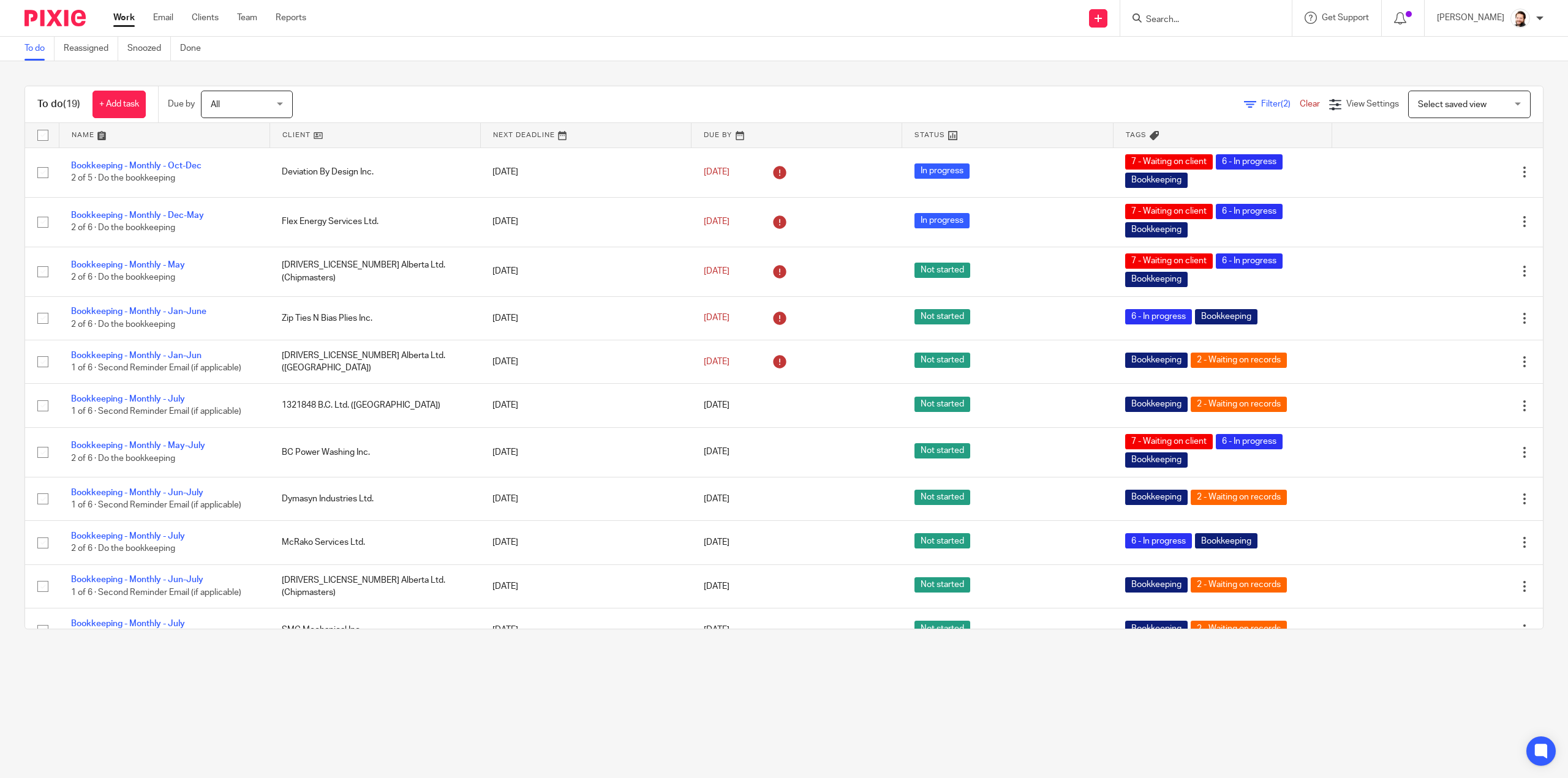
click at [293, 133] on link at bounding box center [375, 135] width 210 height 25
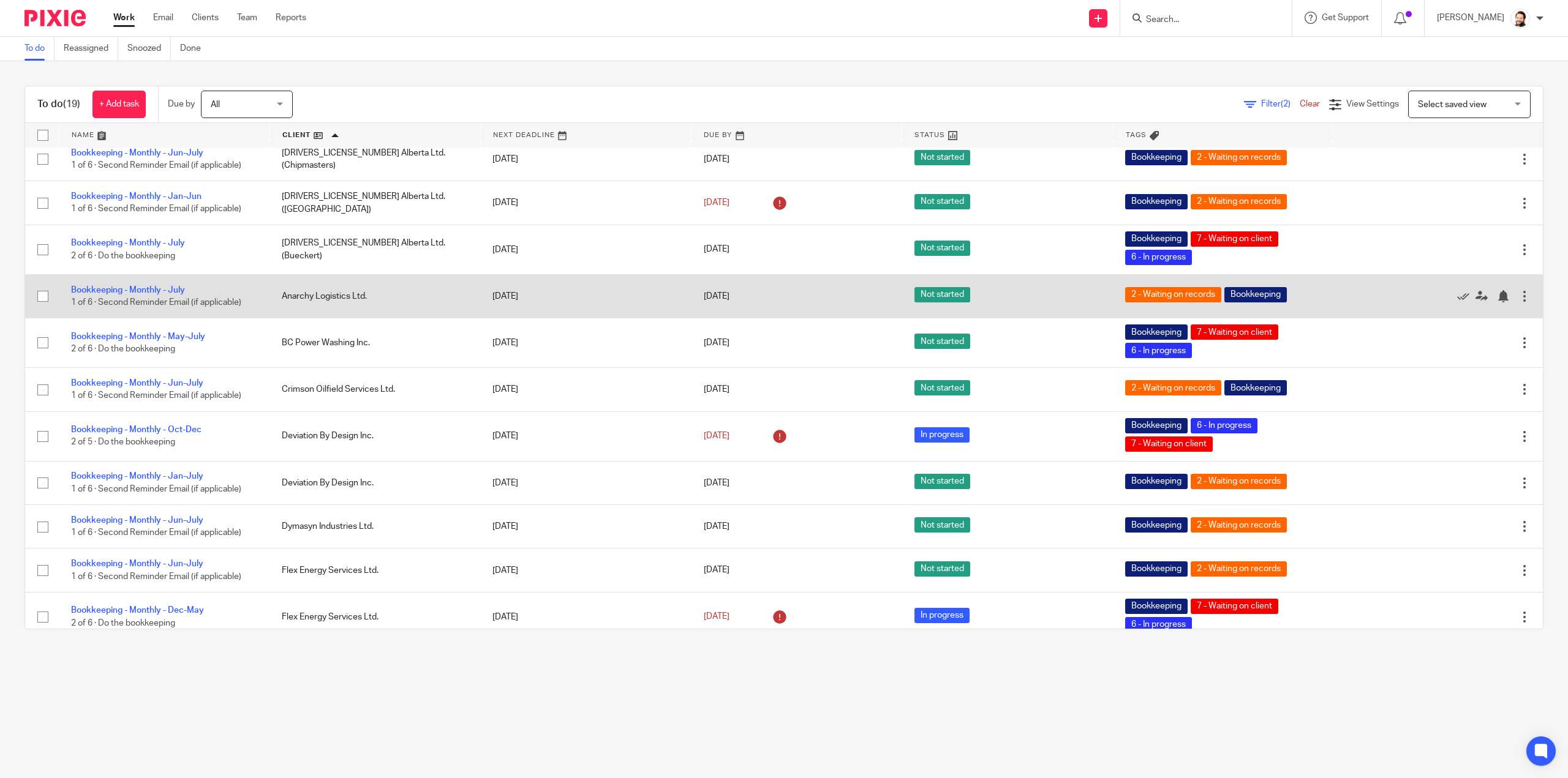
scroll to position [123, 0]
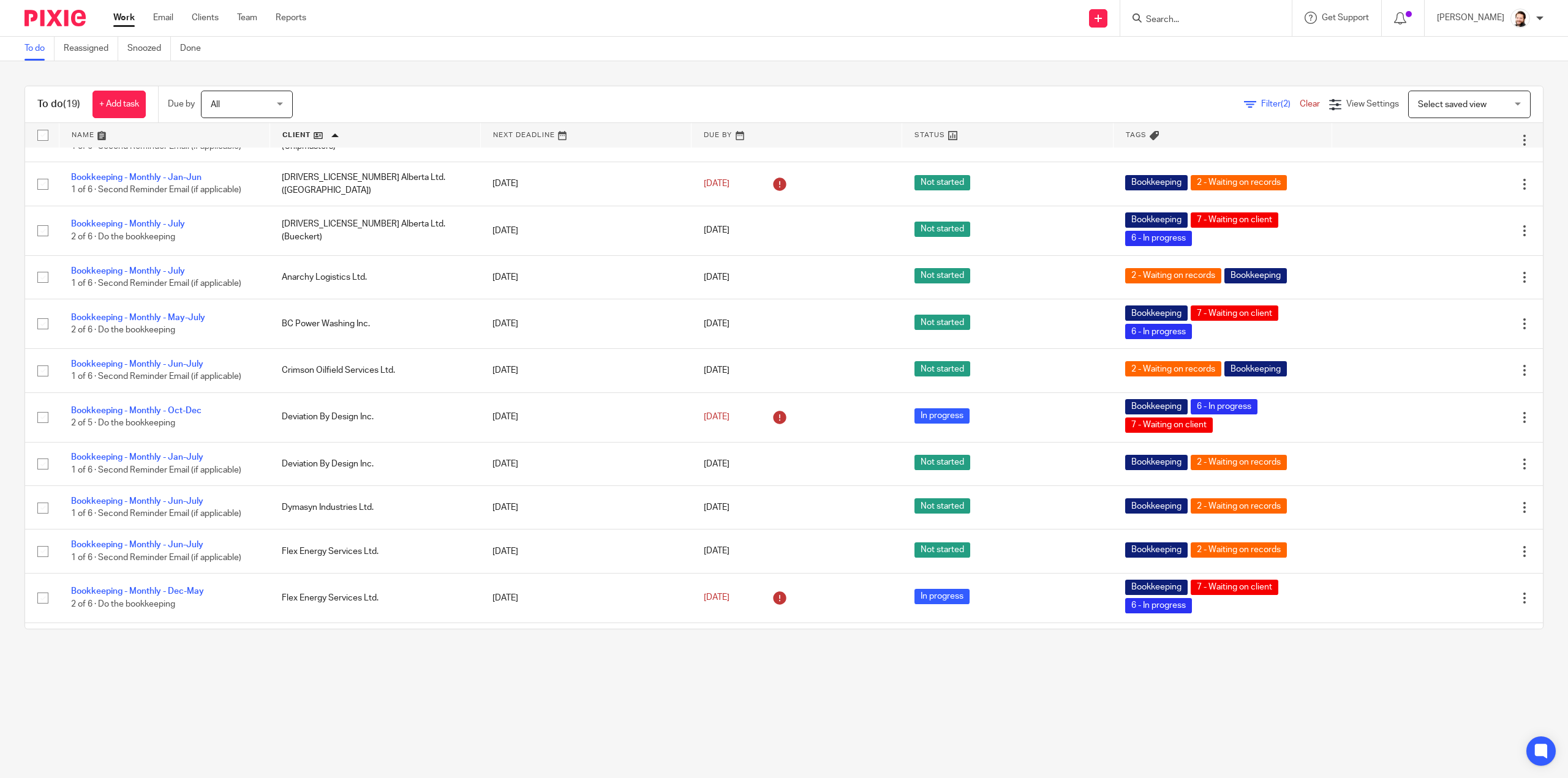
drag, startPoint x: 287, startPoint y: 680, endPoint x: 317, endPoint y: 651, distance: 41.7
click at [288, 677] on main "To do Reassigned Snoozed Done To do (19) + Add task Due by All All [DATE] [DATE…" at bounding box center [784, 389] width 1568 height 778
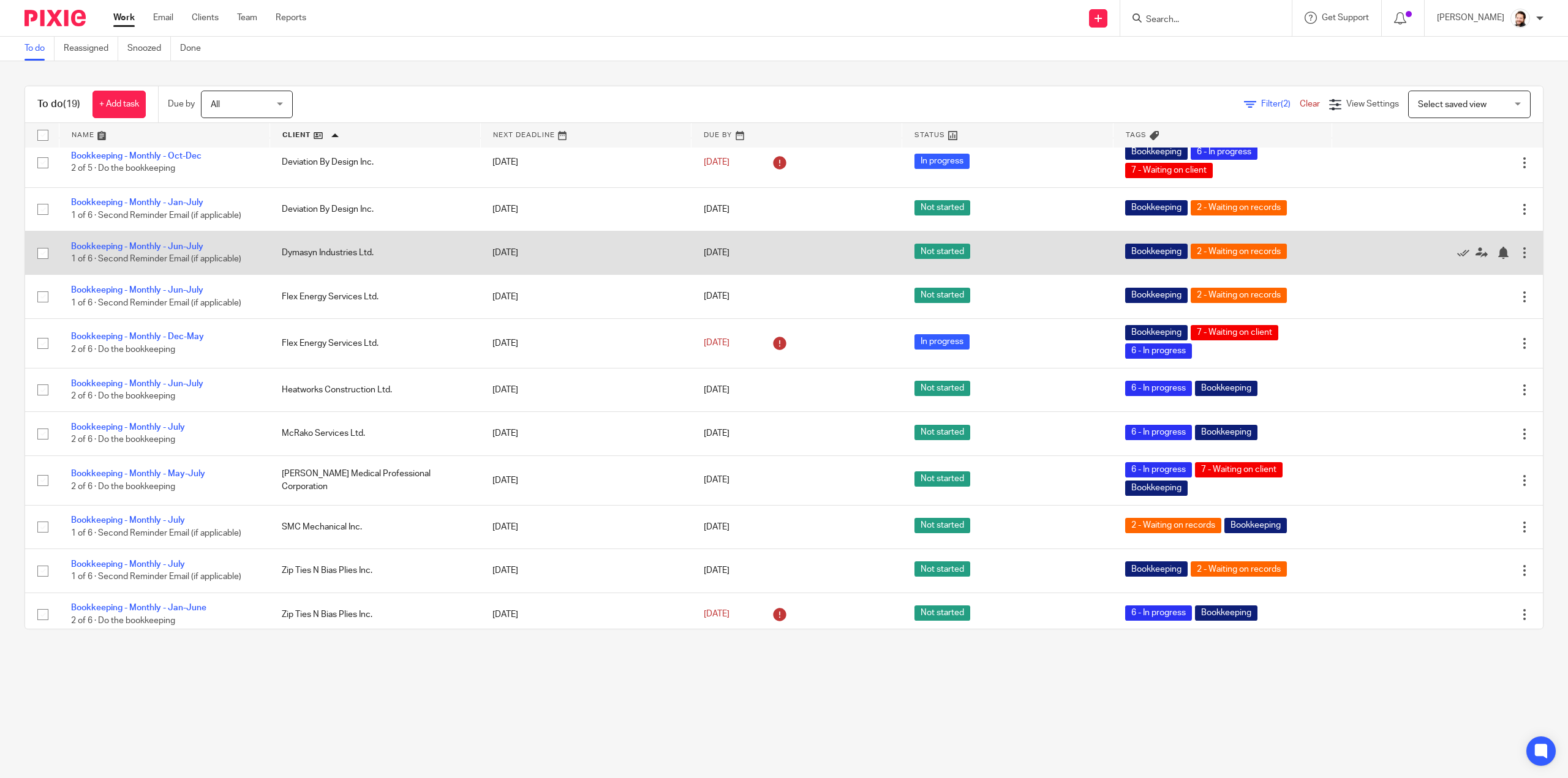
scroll to position [380, 0]
